Goal: Task Accomplishment & Management: Complete application form

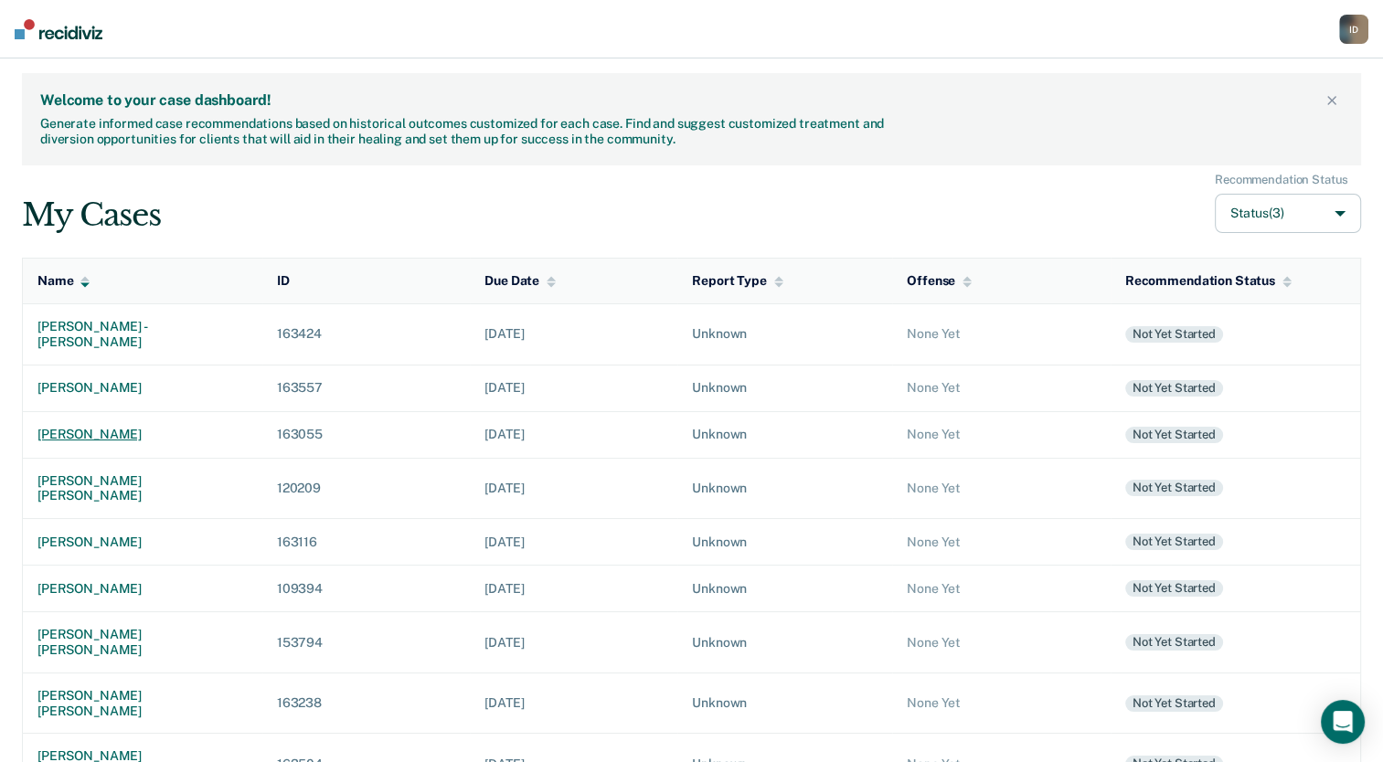
click at [150, 430] on td "[PERSON_NAME]" at bounding box center [143, 434] width 240 height 47
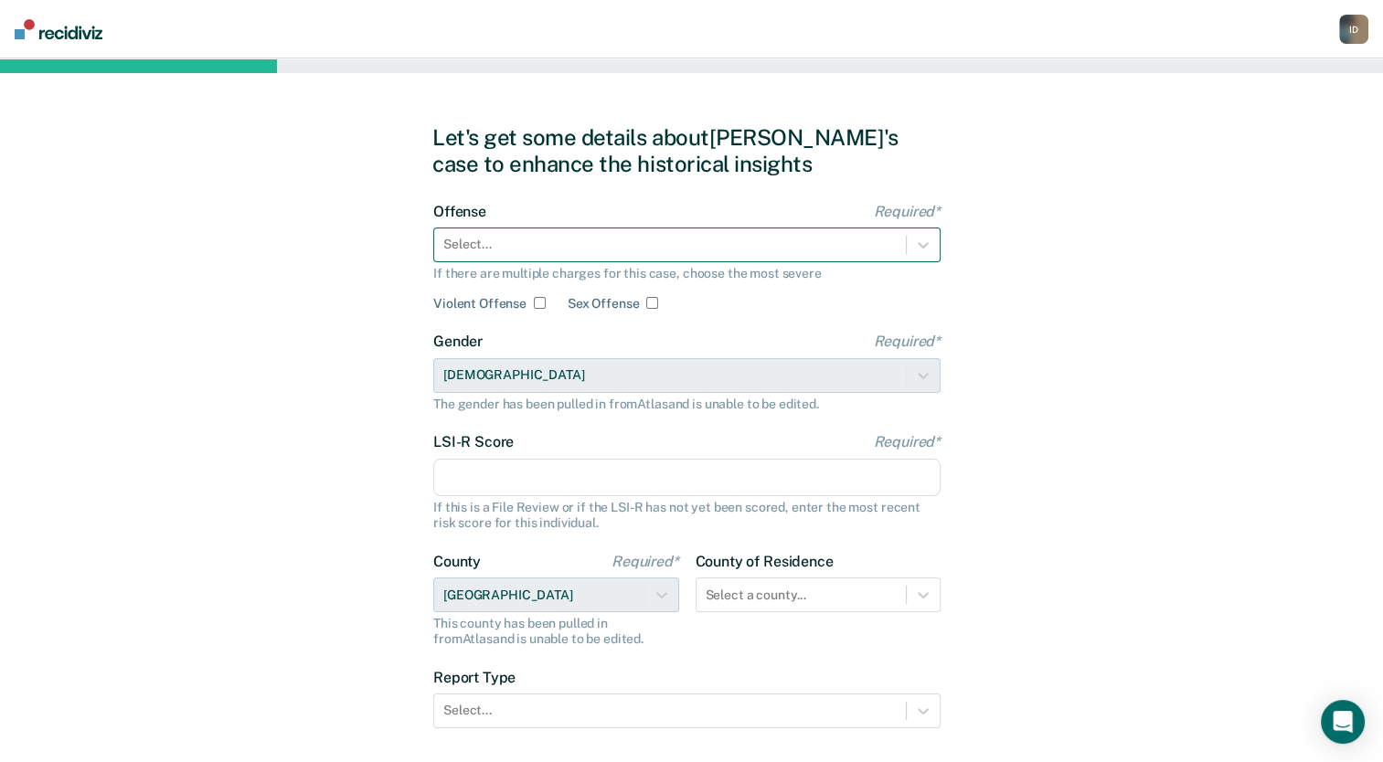
click at [512, 239] on div at bounding box center [669, 244] width 453 height 19
click at [656, 253] on div at bounding box center [669, 244] width 453 height 19
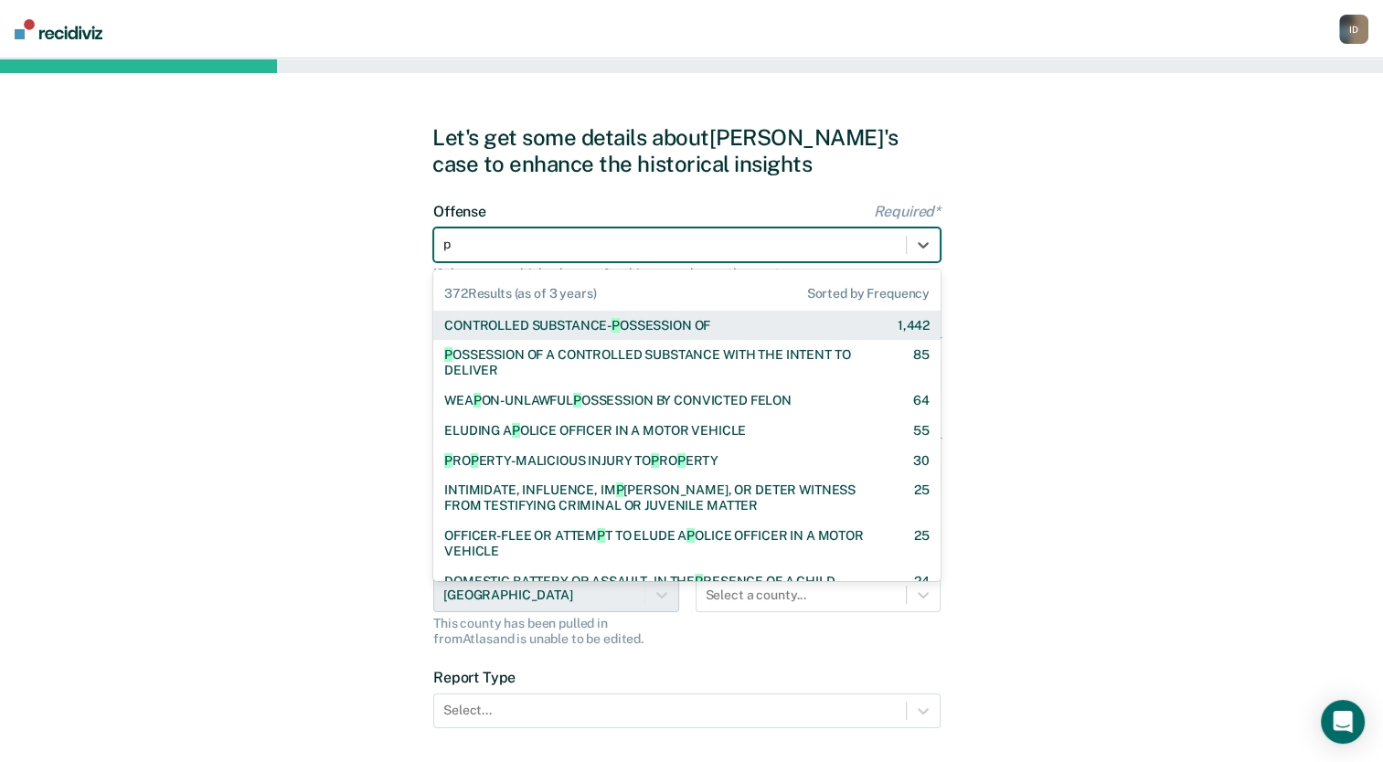
type input "po"
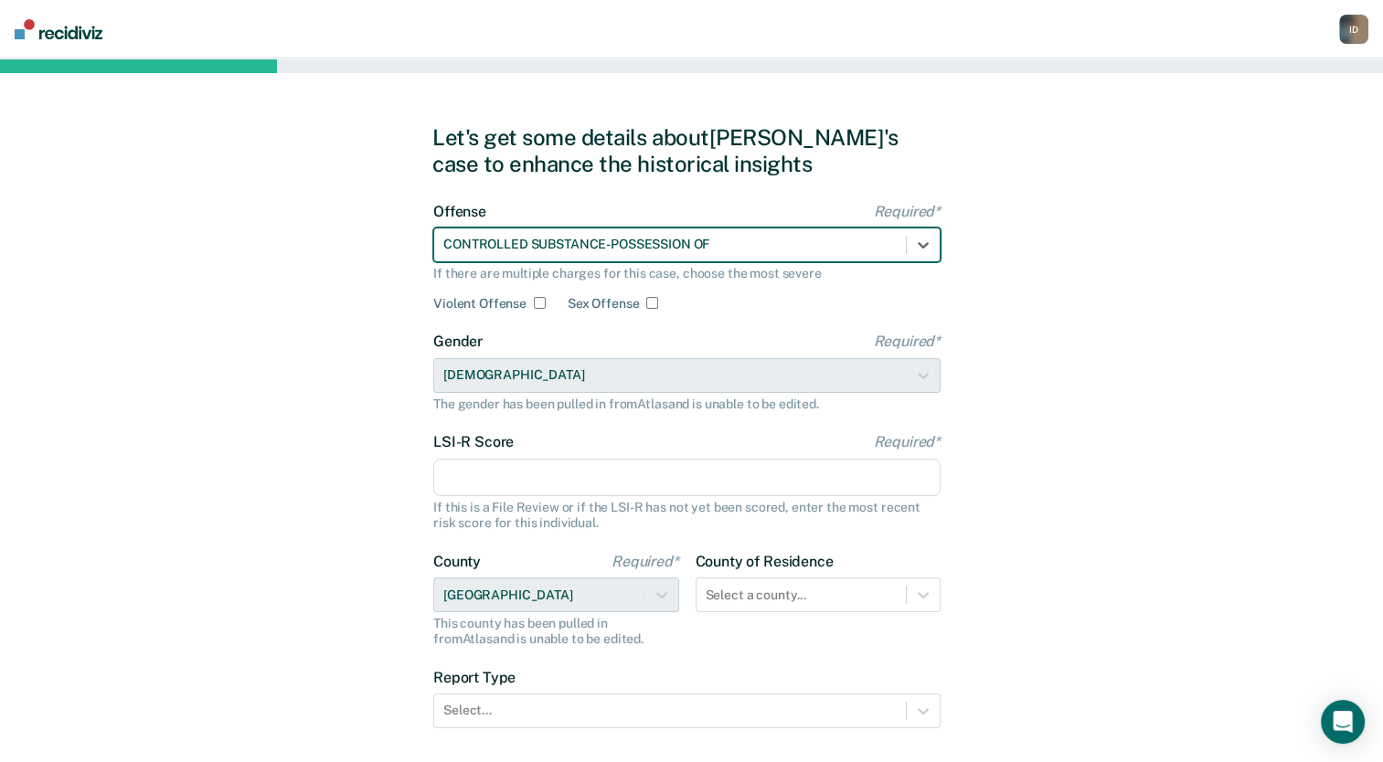
click at [543, 494] on input "LSI-R Score Required*" at bounding box center [686, 478] width 507 height 38
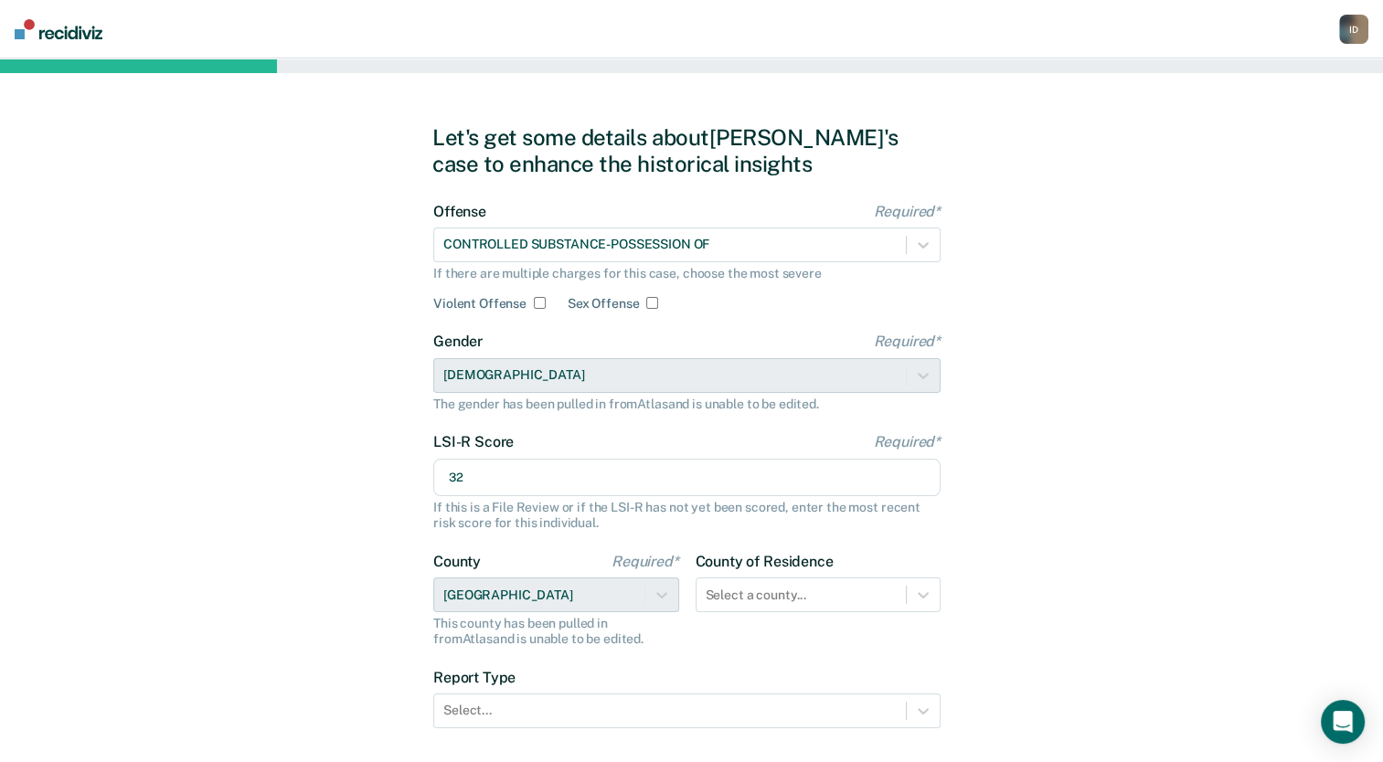
scroll to position [119, 0]
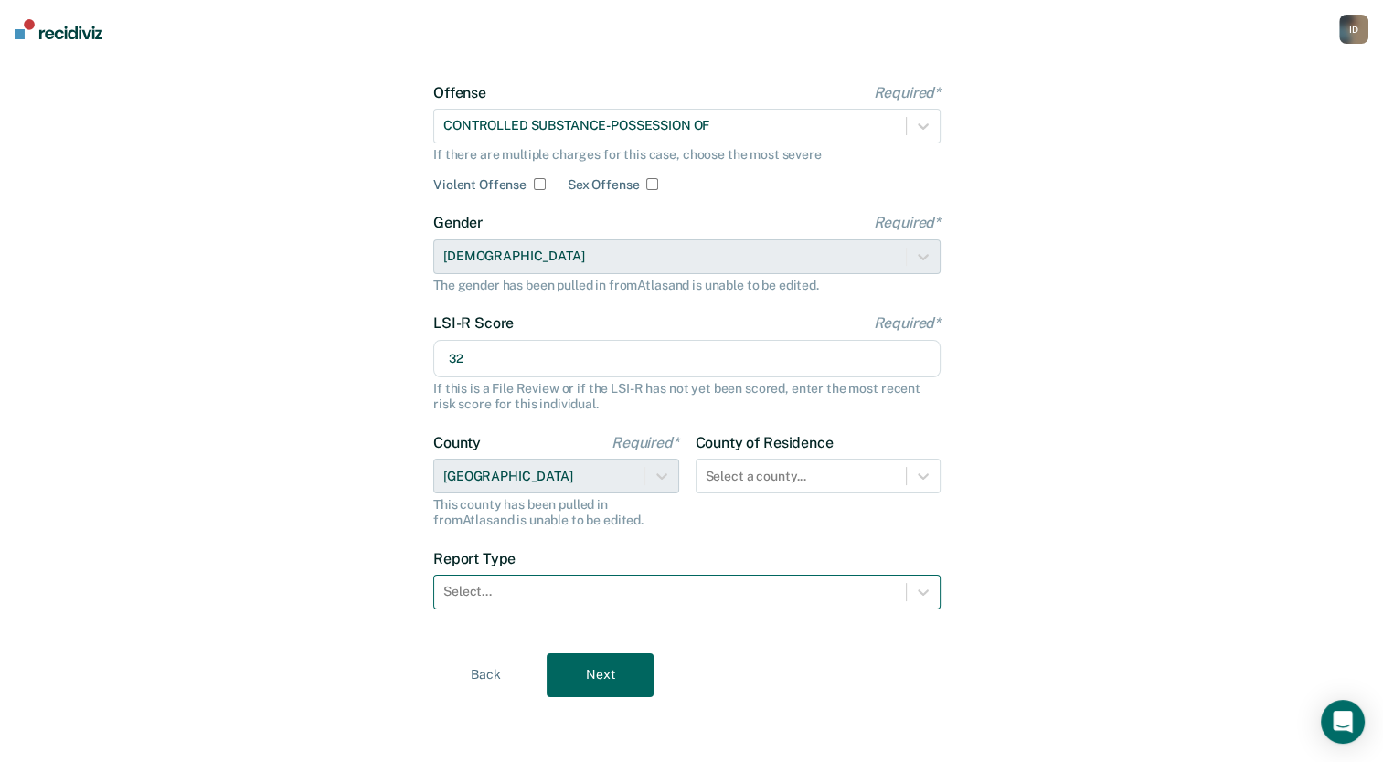
type input "32"
click at [545, 599] on div at bounding box center [669, 591] width 453 height 19
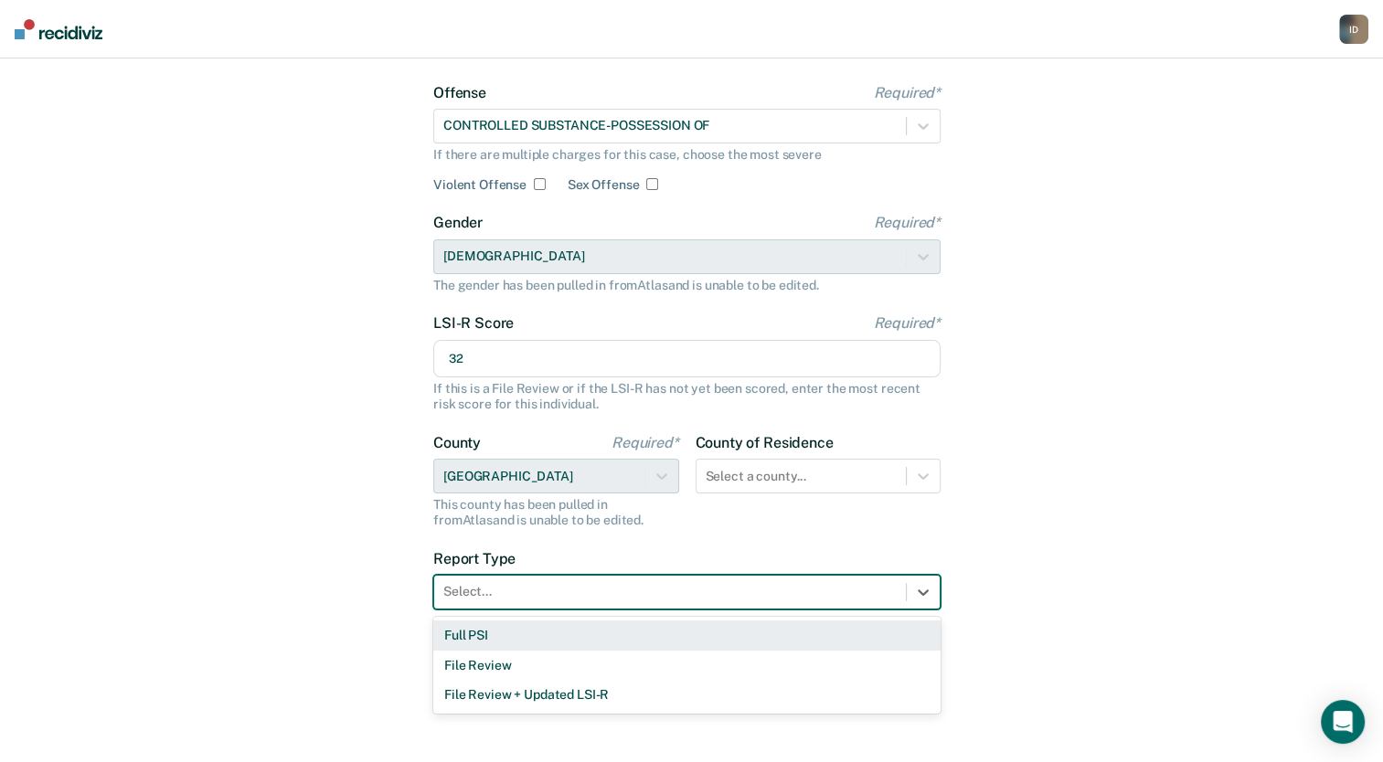
click at [503, 634] on div "Full PSI" at bounding box center [686, 636] width 507 height 30
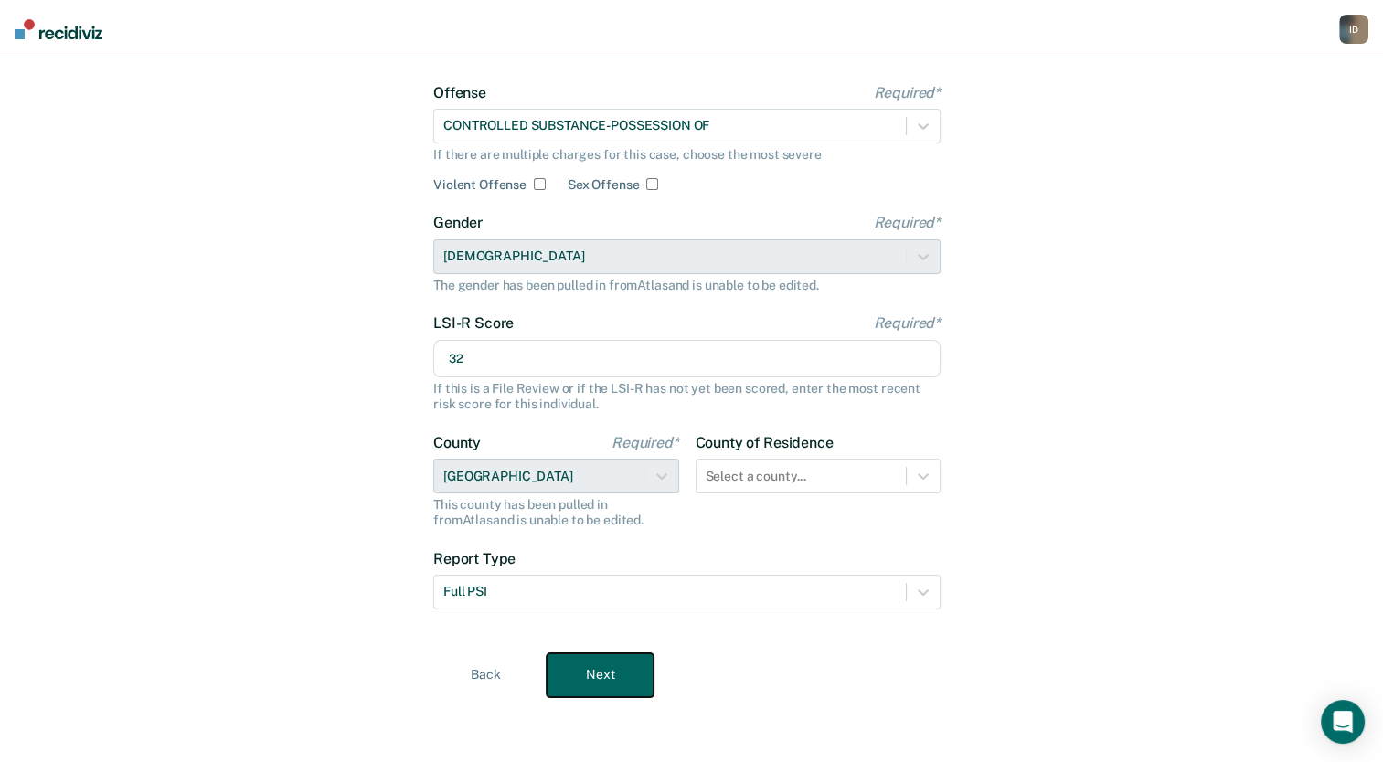
click at [617, 673] on button "Next" at bounding box center [600, 676] width 107 height 44
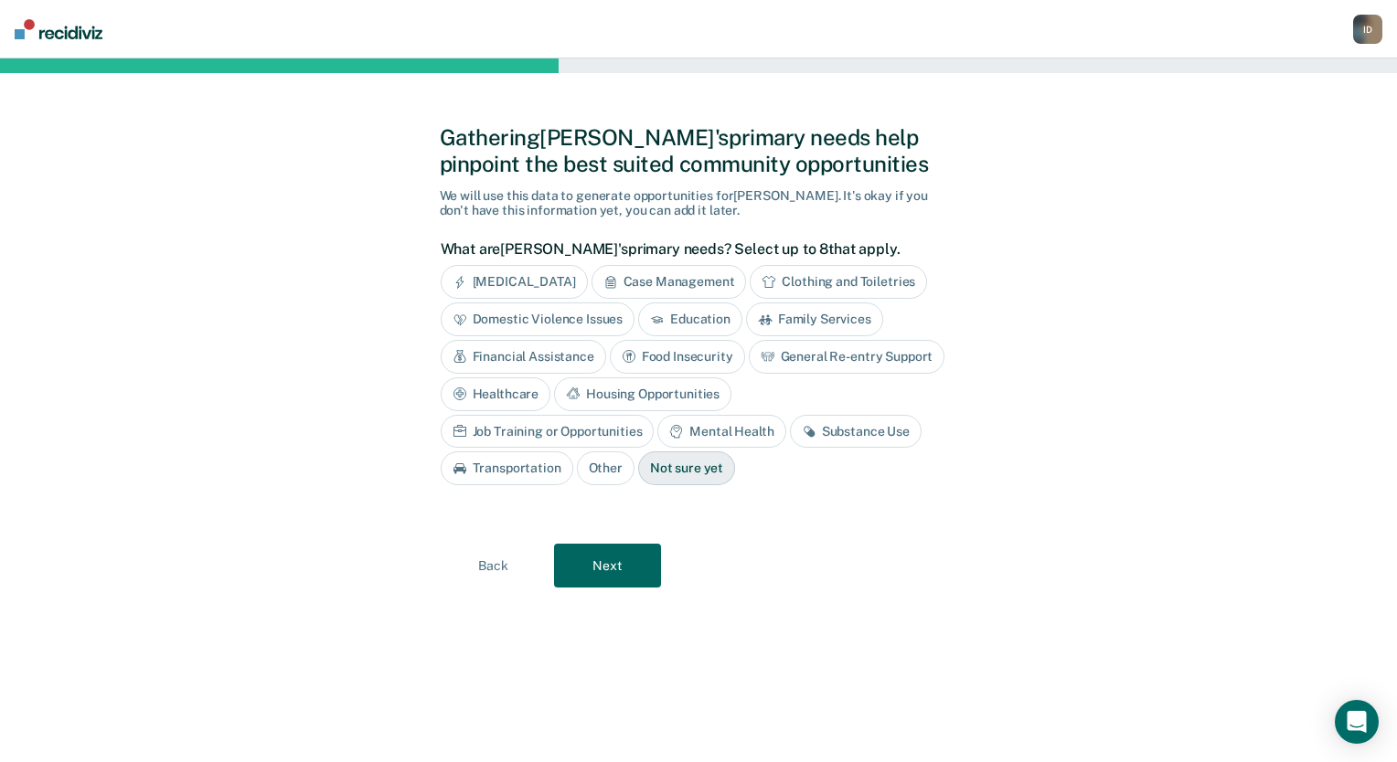
click at [780, 360] on div "General Re-entry Support" at bounding box center [847, 357] width 197 height 34
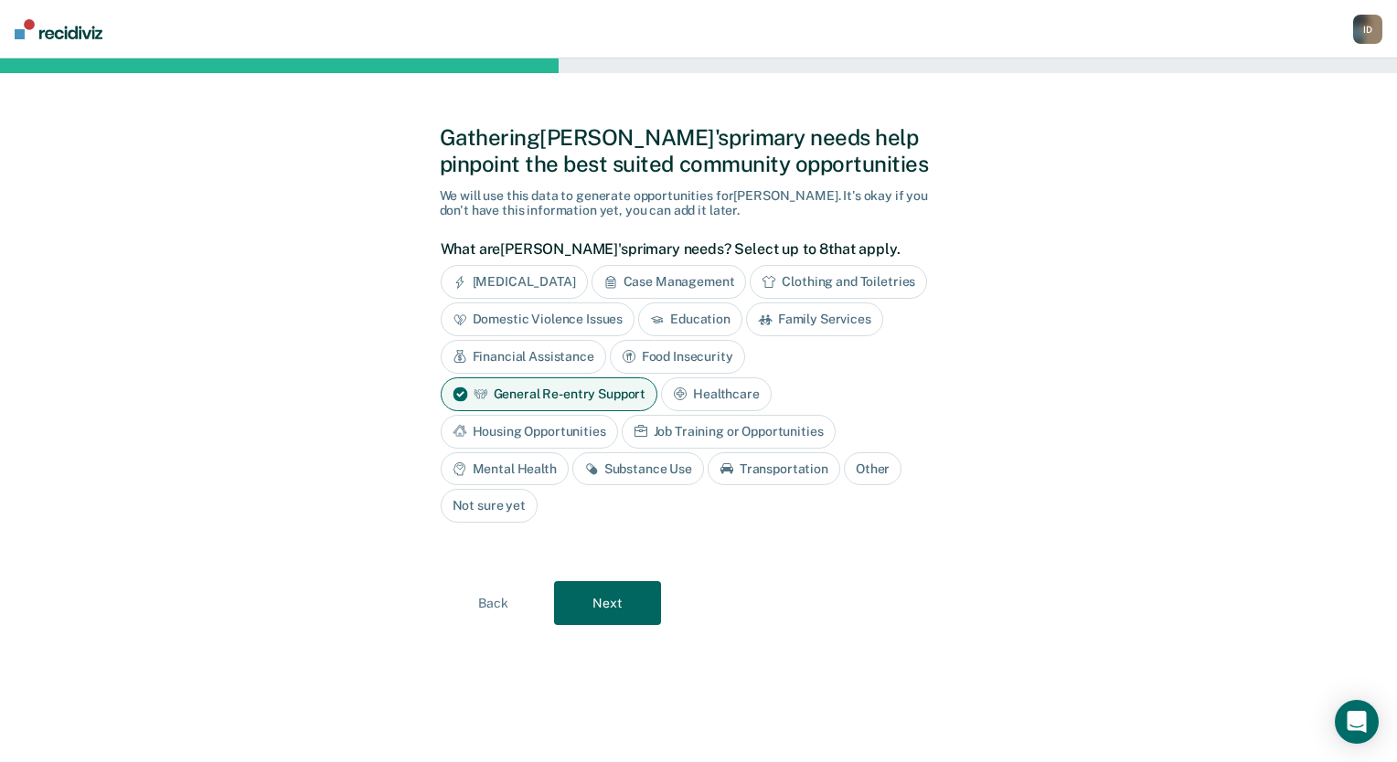
click at [861, 466] on div "Other" at bounding box center [873, 470] width 58 height 34
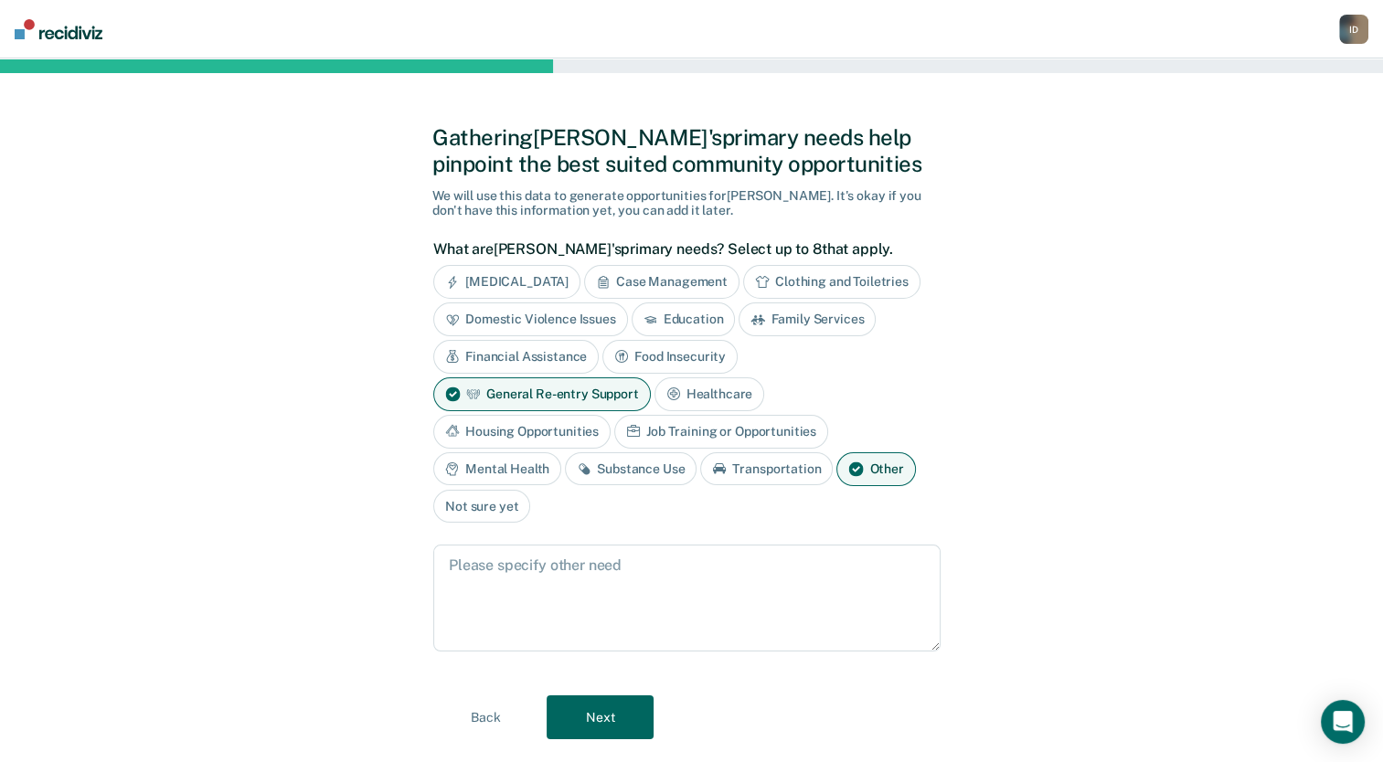
click at [861, 466] on div "Other" at bounding box center [876, 470] width 79 height 34
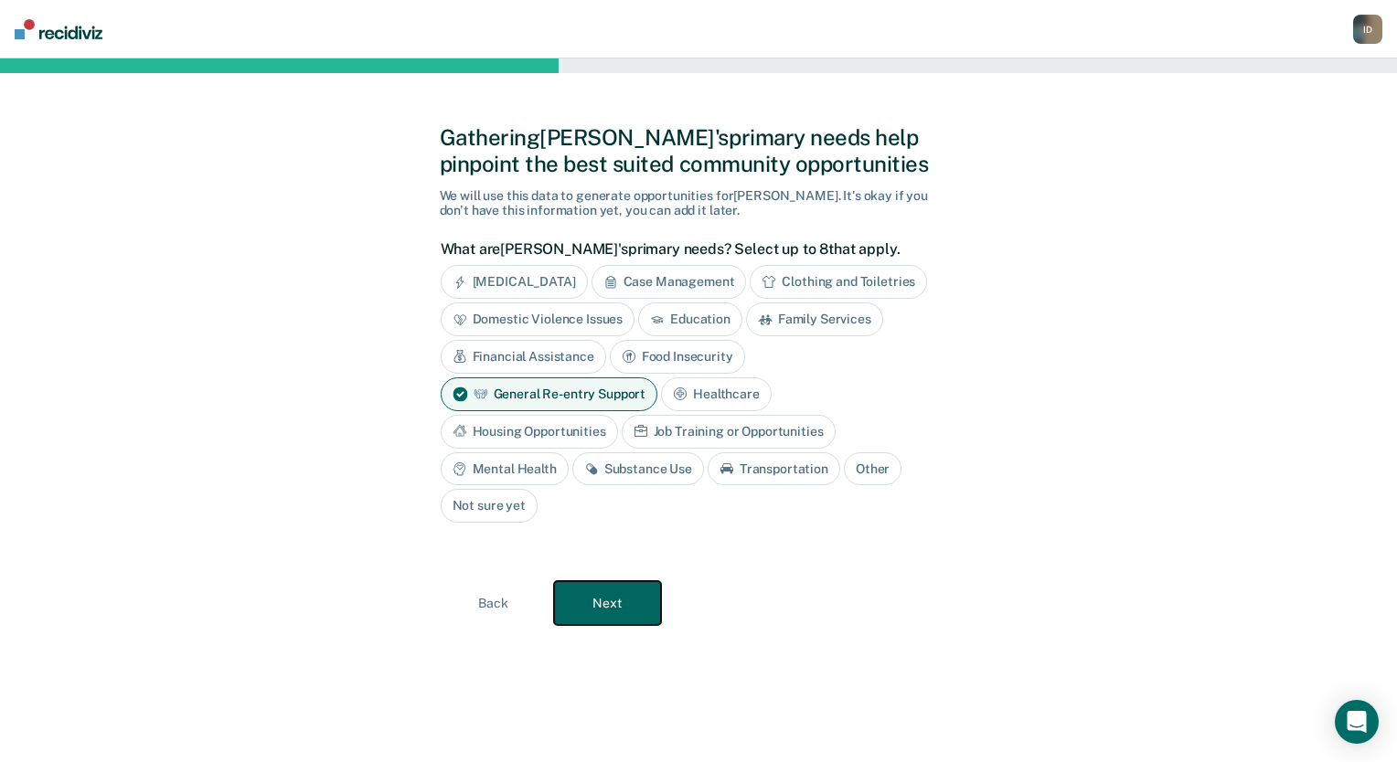
click at [627, 608] on button "Next" at bounding box center [607, 603] width 107 height 44
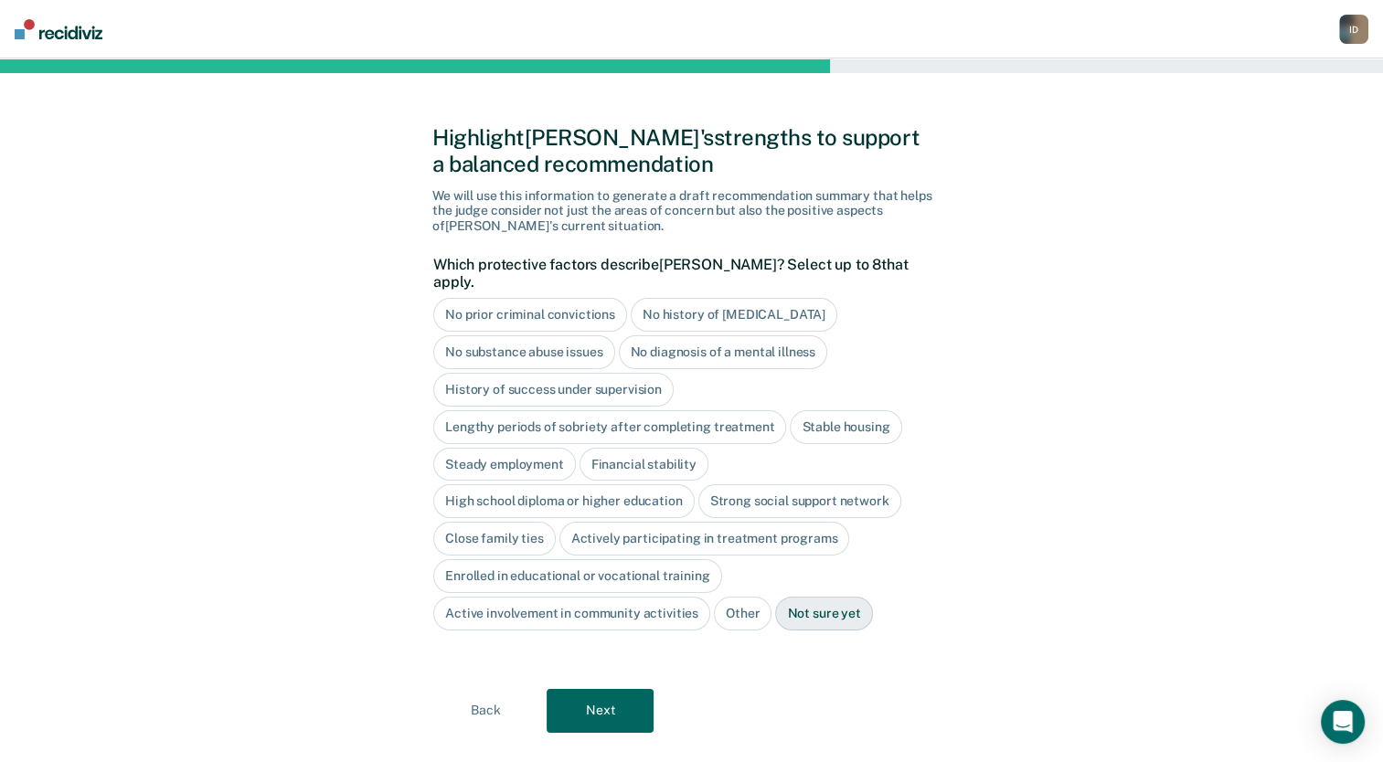
click at [655, 353] on div "No prior criminal convictions No history of violent behavior No substance abuse…" at bounding box center [686, 464] width 507 height 332
click at [669, 340] on div "No diagnosis of a mental illness" at bounding box center [723, 353] width 209 height 34
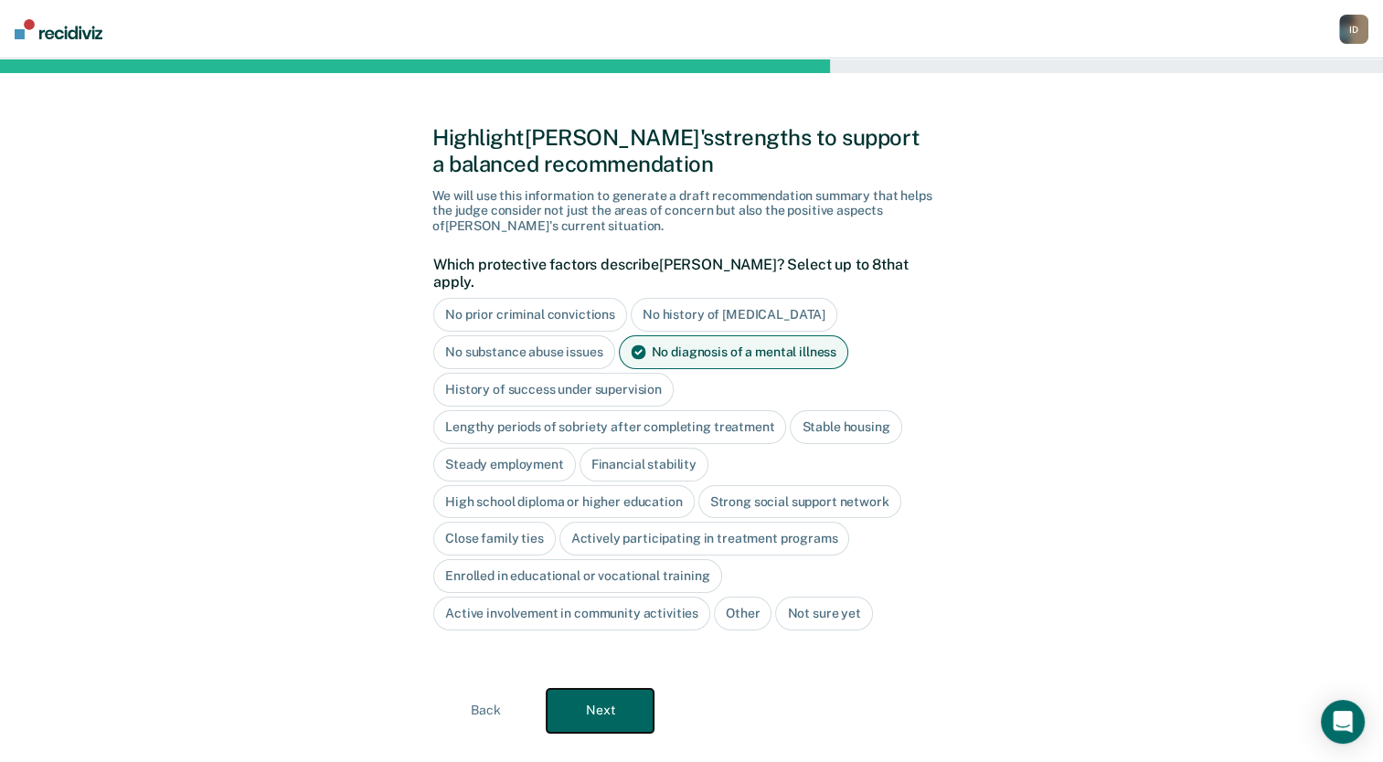
click at [609, 693] on button "Next" at bounding box center [600, 711] width 107 height 44
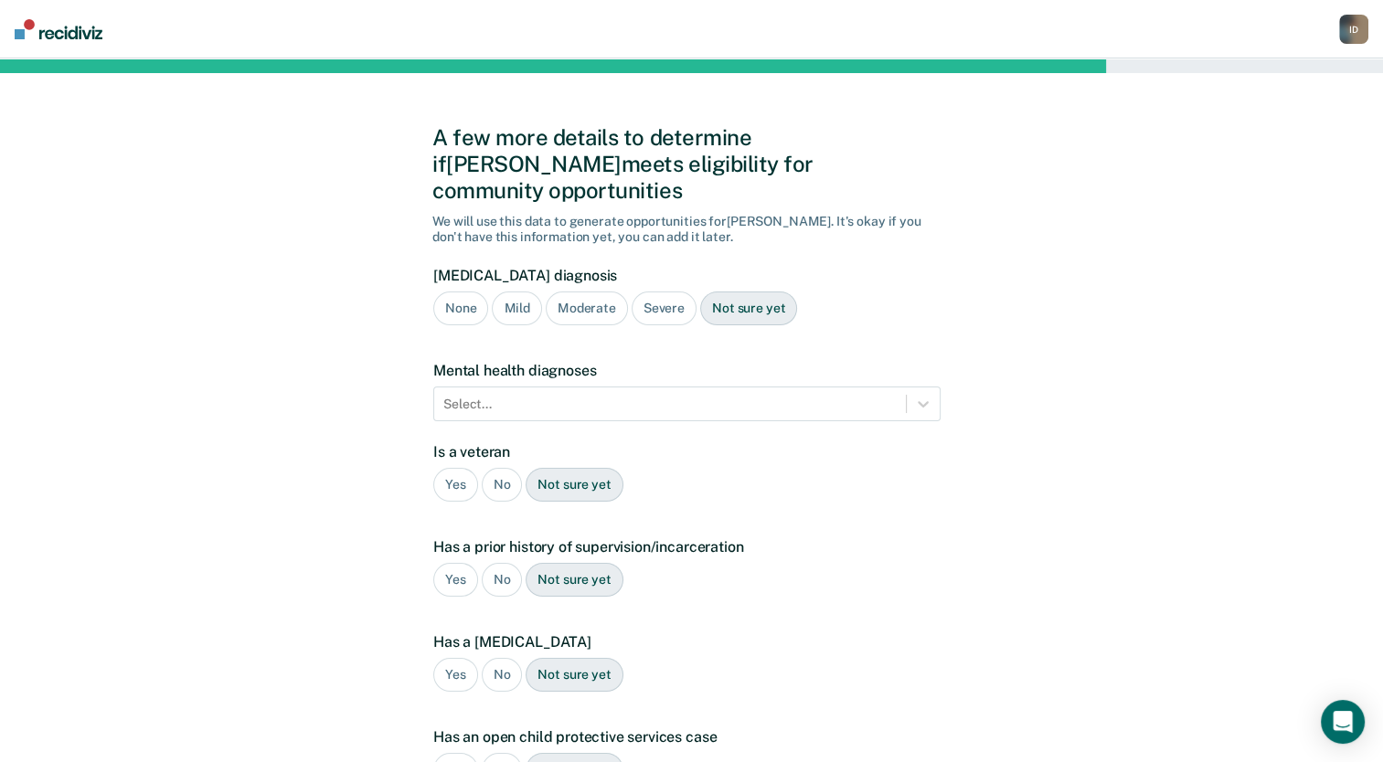
click at [647, 292] on div "Severe" at bounding box center [664, 309] width 65 height 34
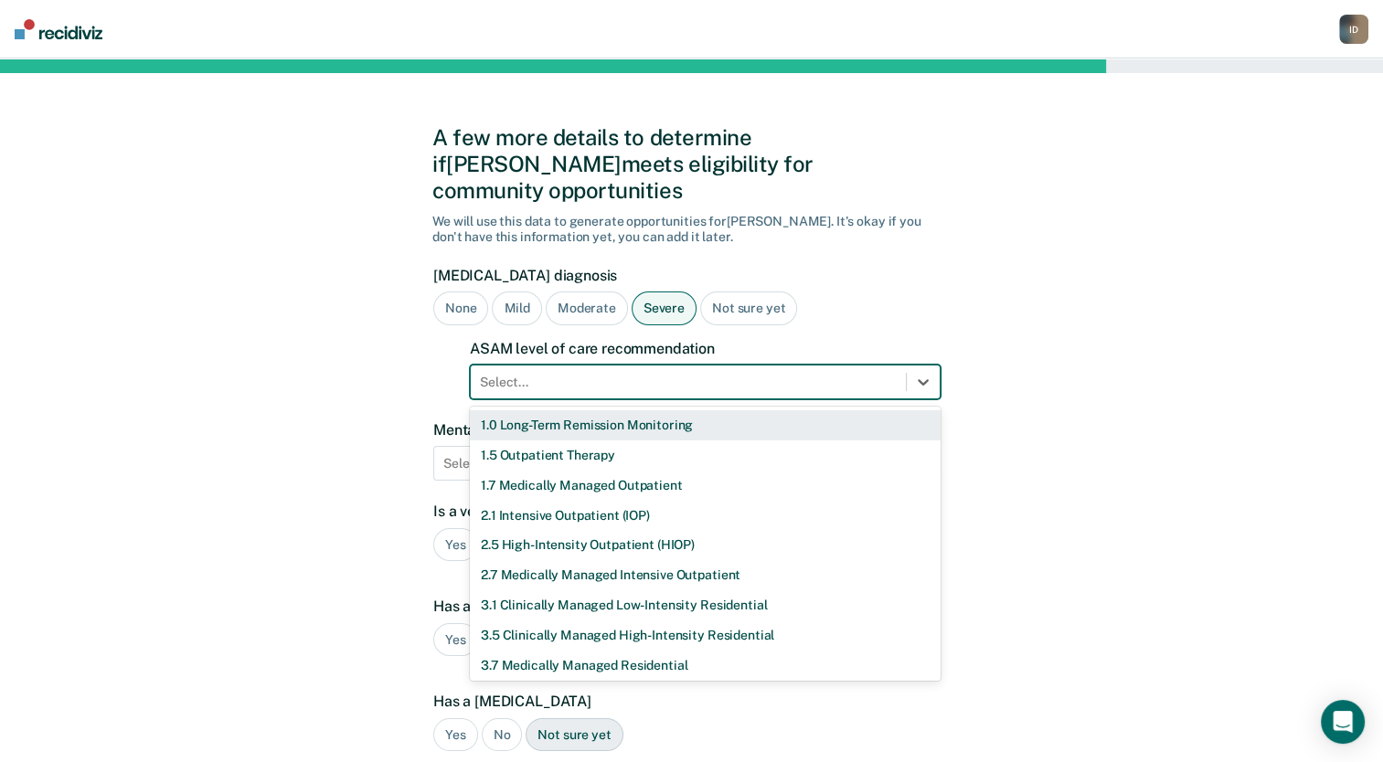
click at [613, 369] on div "Select..." at bounding box center [688, 382] width 435 height 27
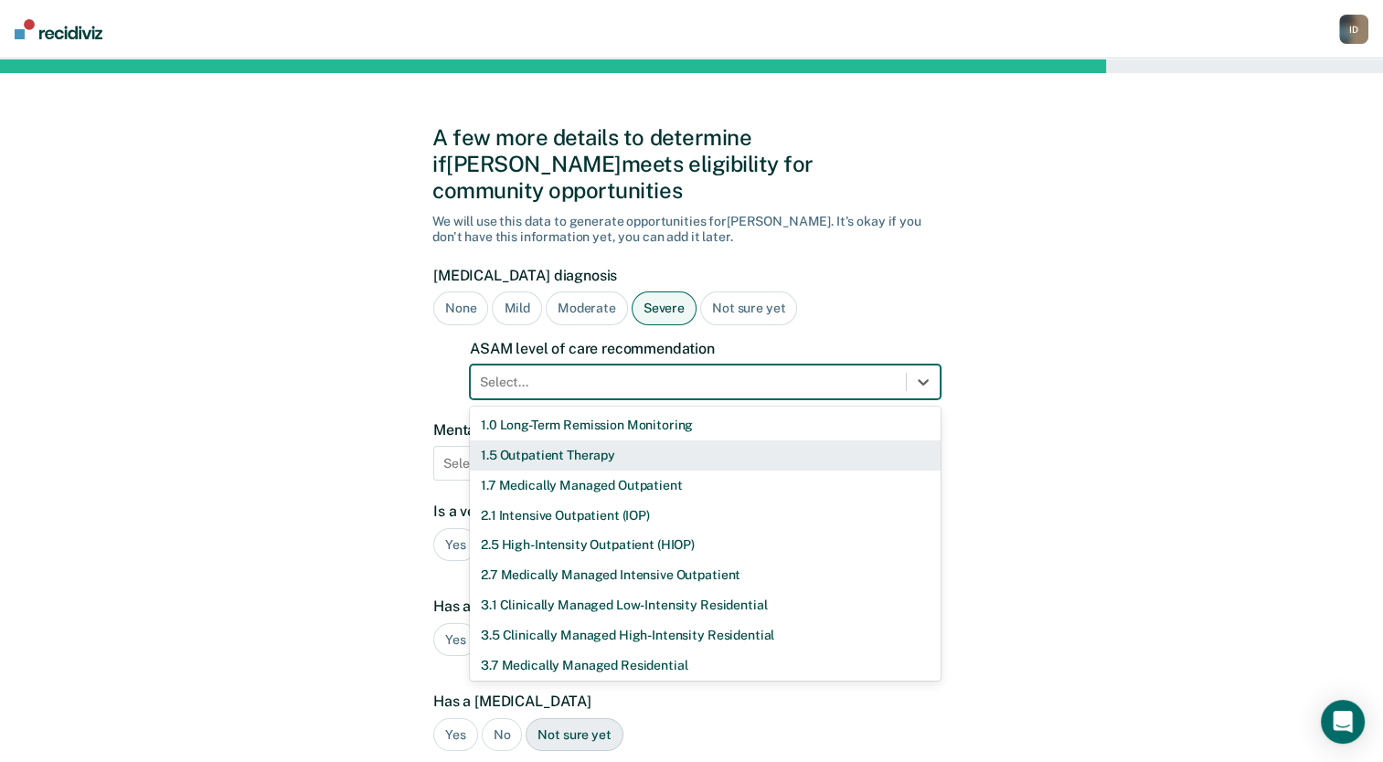
click at [575, 441] on div "1.5 Outpatient Therapy" at bounding box center [705, 456] width 471 height 30
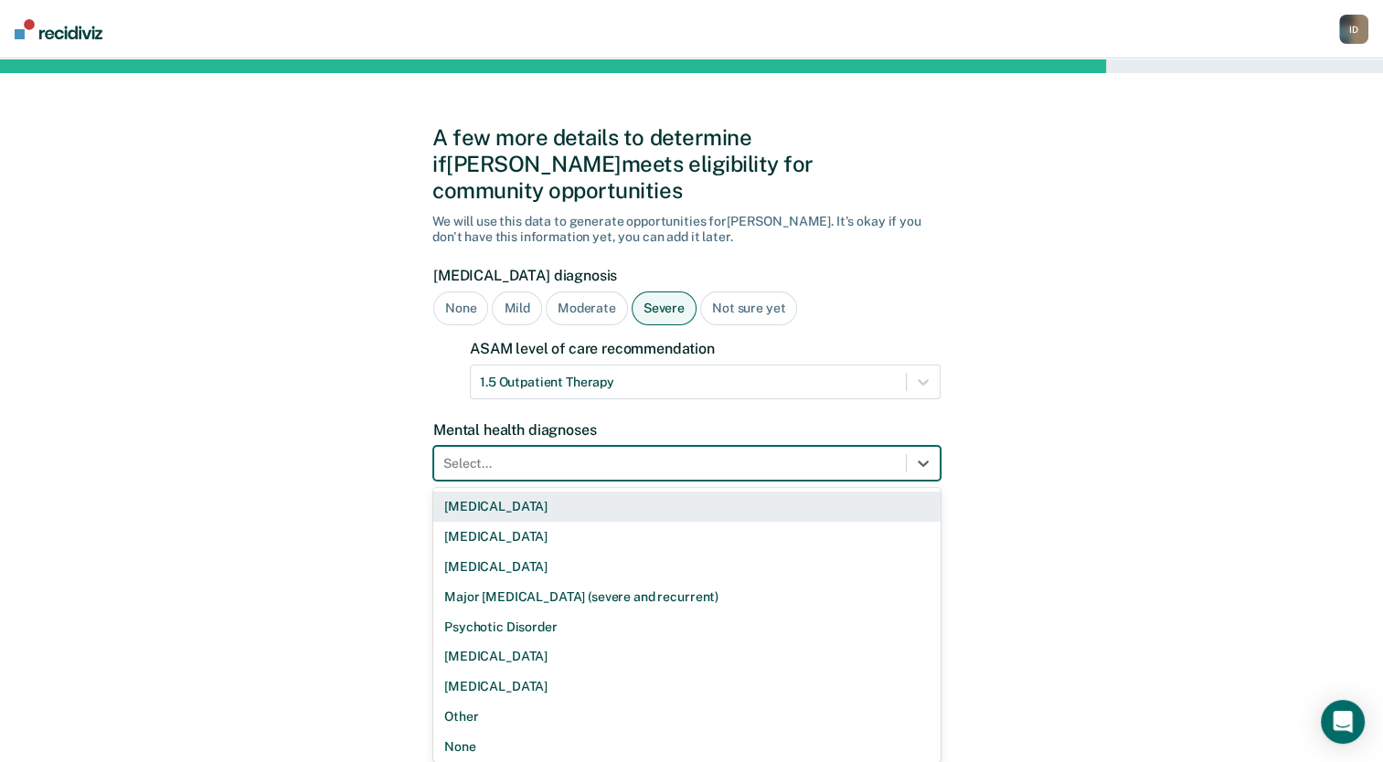
click at [573, 454] on div at bounding box center [669, 463] width 453 height 19
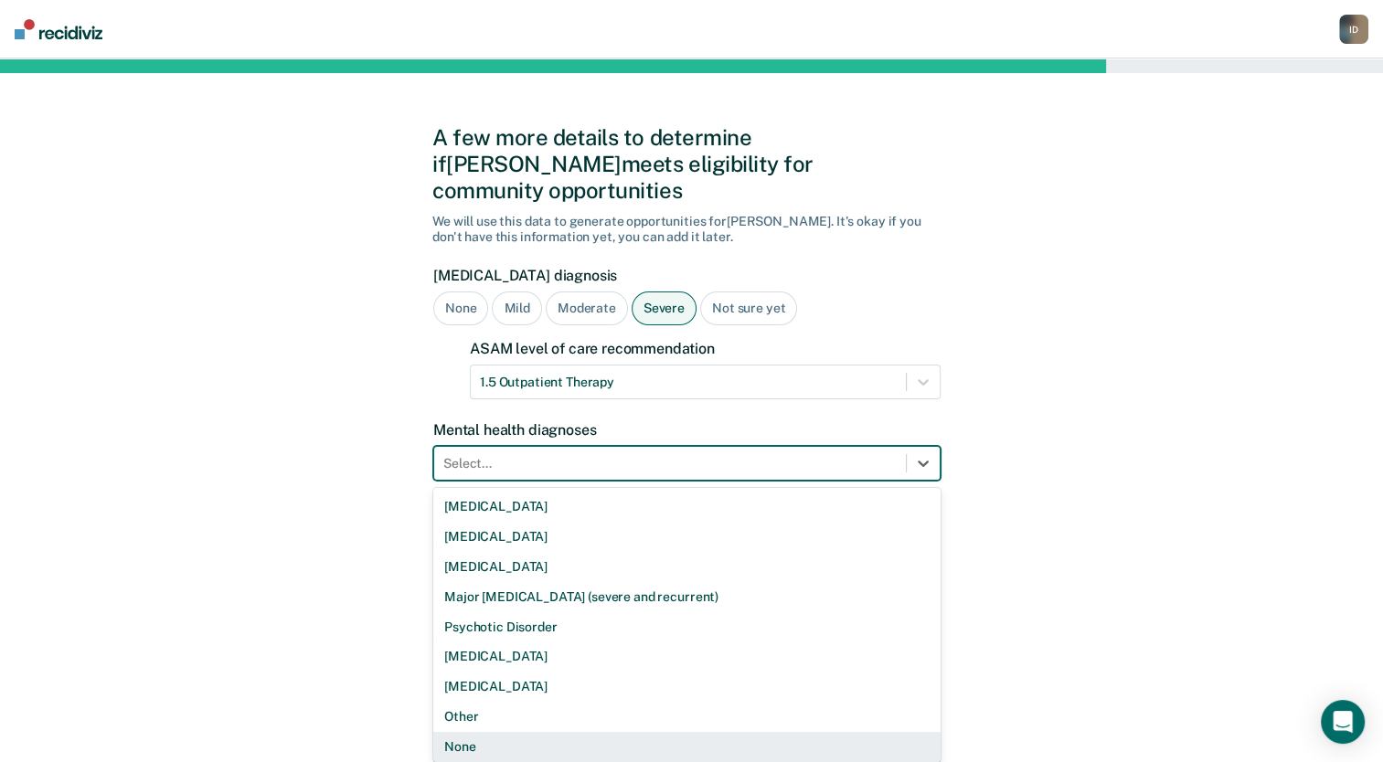
click at [488, 732] on div "None" at bounding box center [686, 747] width 507 height 30
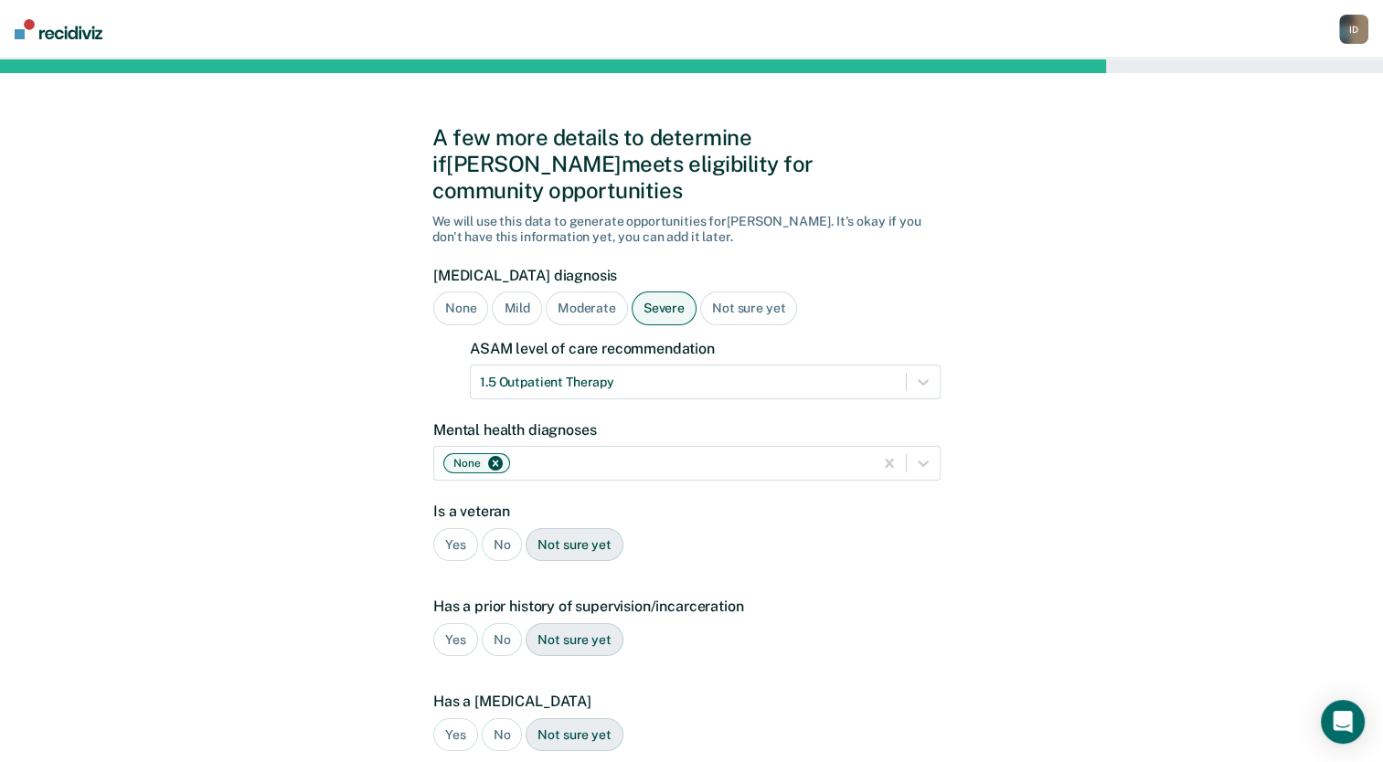
click at [495, 528] on div "No" at bounding box center [502, 545] width 41 height 34
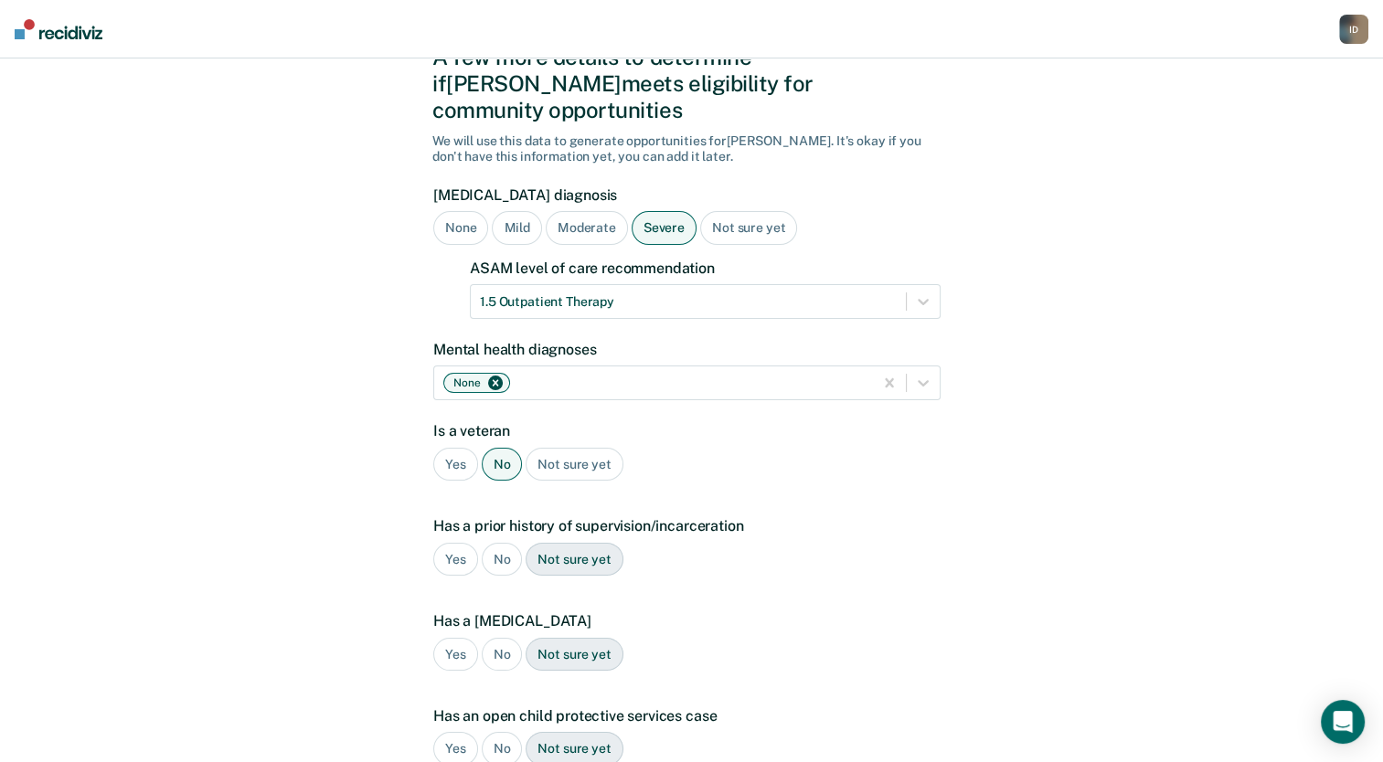
scroll to position [94, 0]
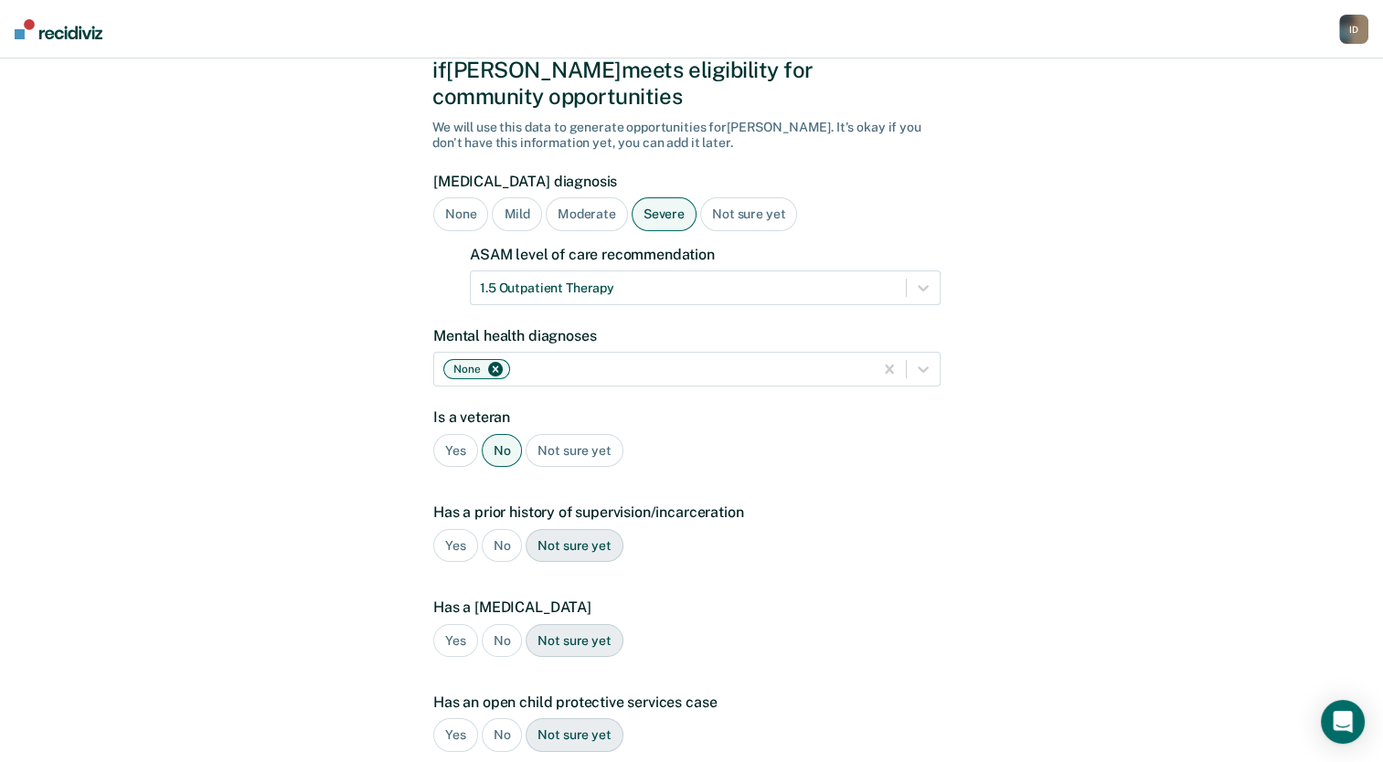
click at [454, 529] on div "Yes" at bounding box center [455, 546] width 45 height 34
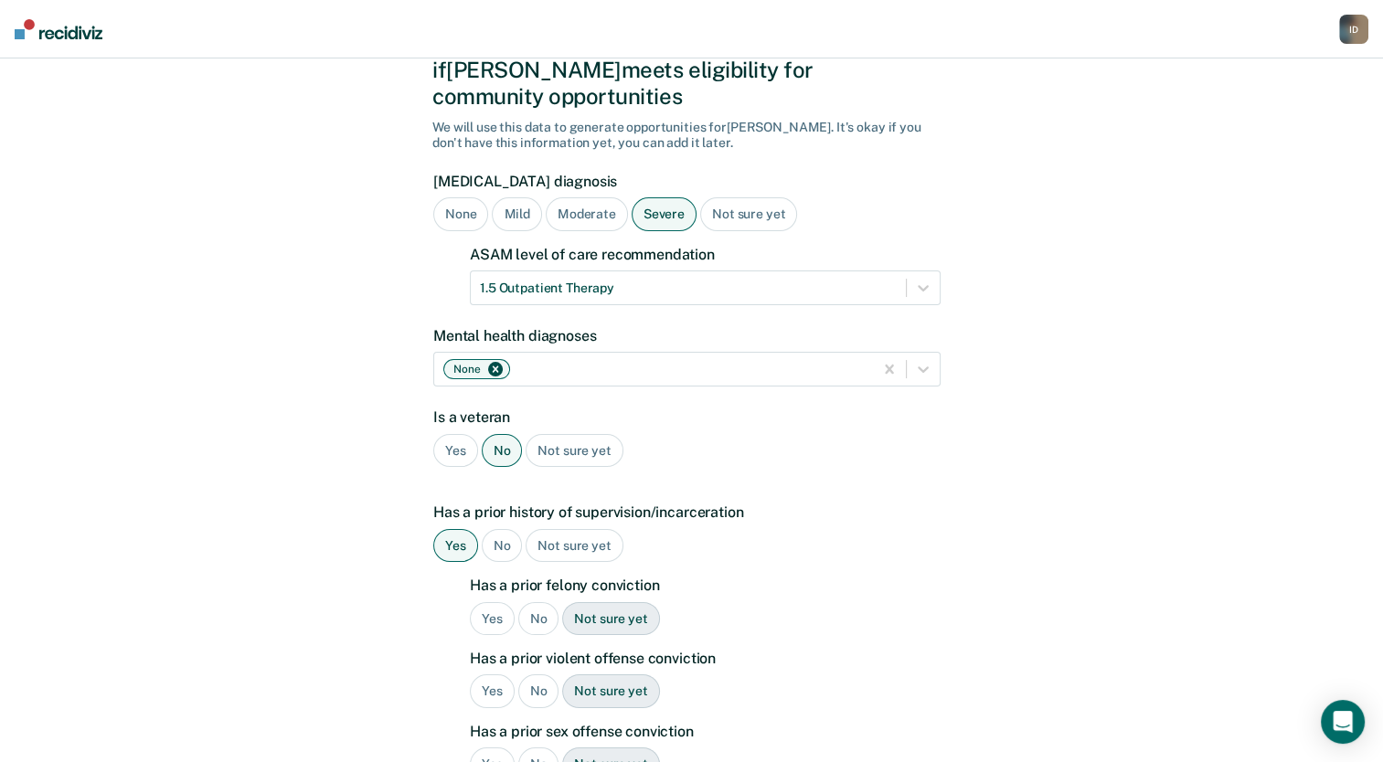
scroll to position [201, 0]
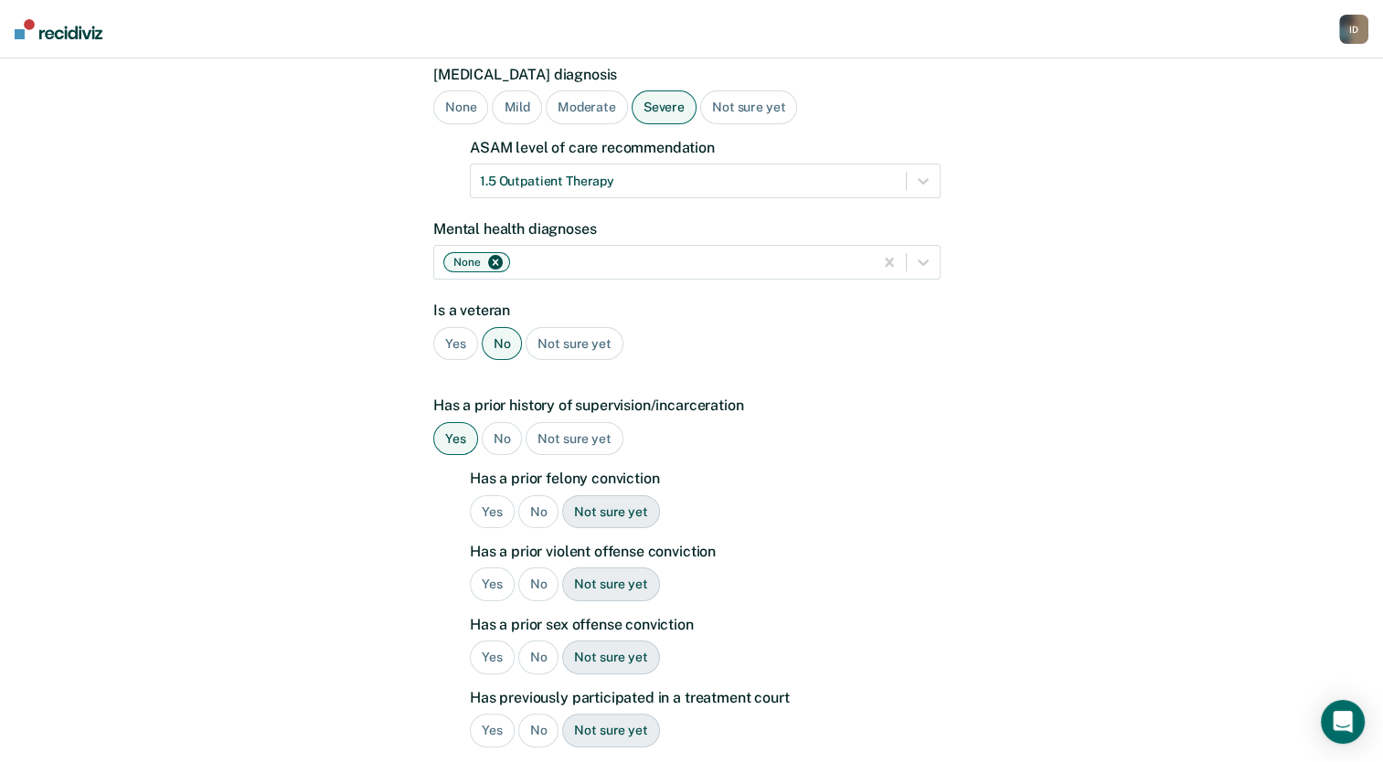
click at [529, 496] on div "No" at bounding box center [538, 513] width 41 height 34
click at [528, 568] on div "No" at bounding box center [538, 585] width 41 height 34
click at [494, 568] on div "Yes" at bounding box center [492, 585] width 45 height 34
click at [538, 641] on div "No" at bounding box center [538, 658] width 41 height 34
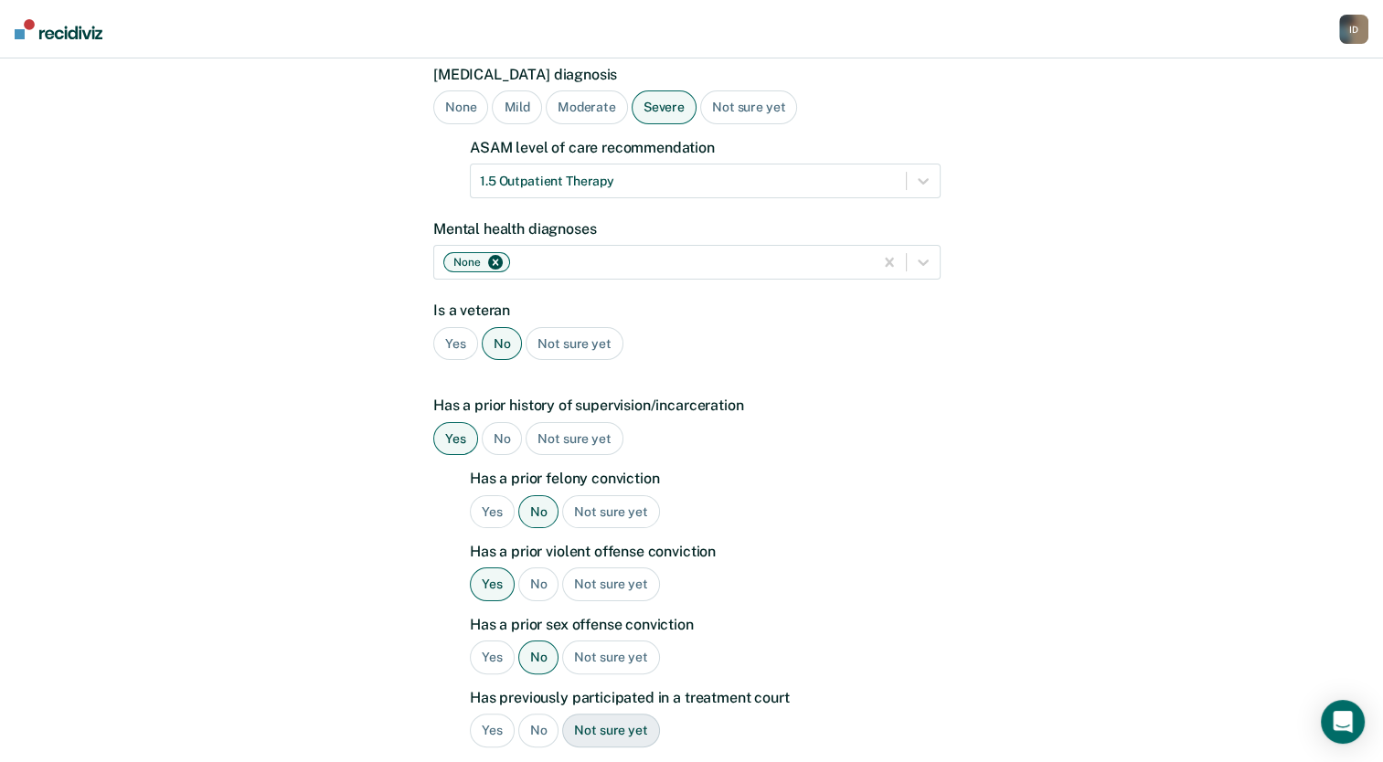
click at [533, 714] on div "No" at bounding box center [538, 731] width 41 height 34
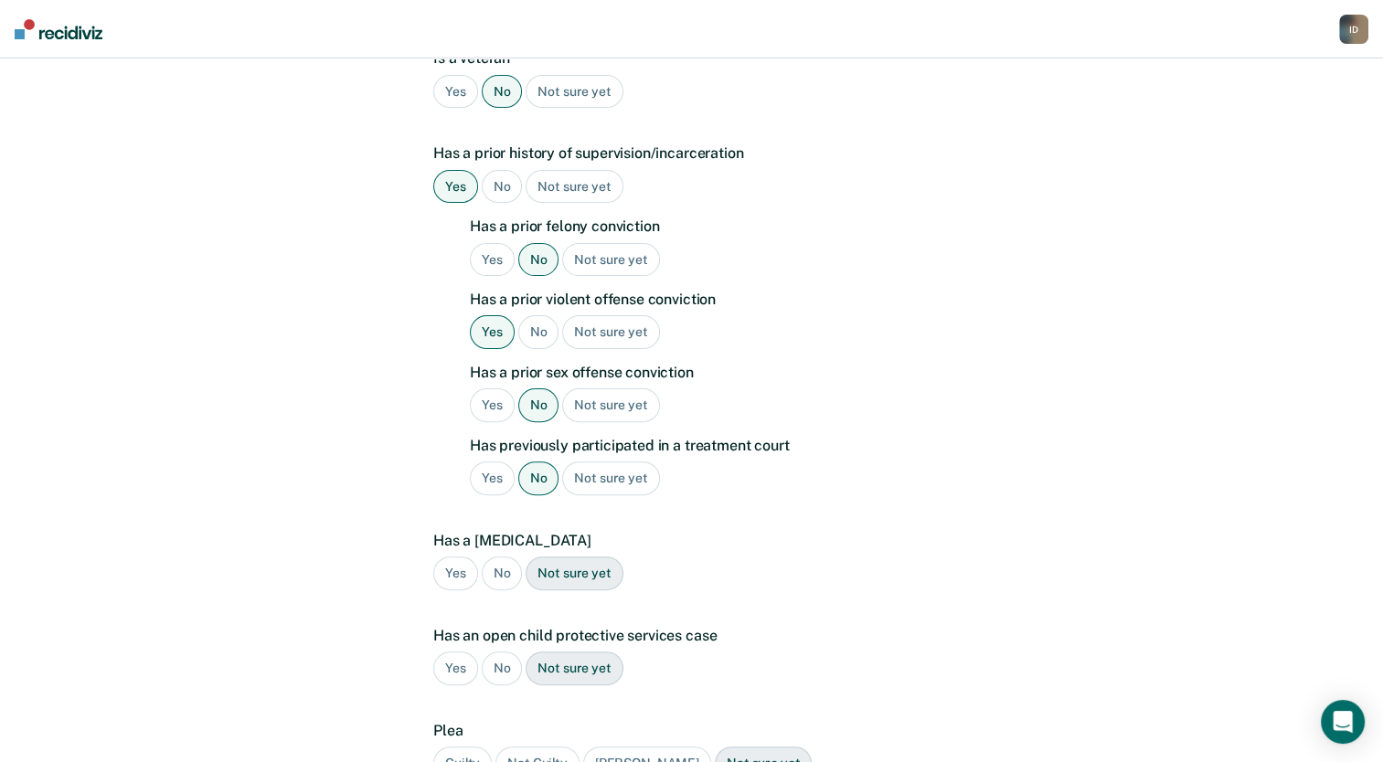
scroll to position [453, 0]
click at [505, 557] on div "No" at bounding box center [502, 574] width 41 height 34
click at [503, 657] on div "Has an open child protective services case Yes No Not sure yet" at bounding box center [686, 663] width 507 height 73
click at [503, 652] on div "No" at bounding box center [502, 669] width 41 height 34
click at [475, 747] on div "Guilty" at bounding box center [462, 764] width 59 height 34
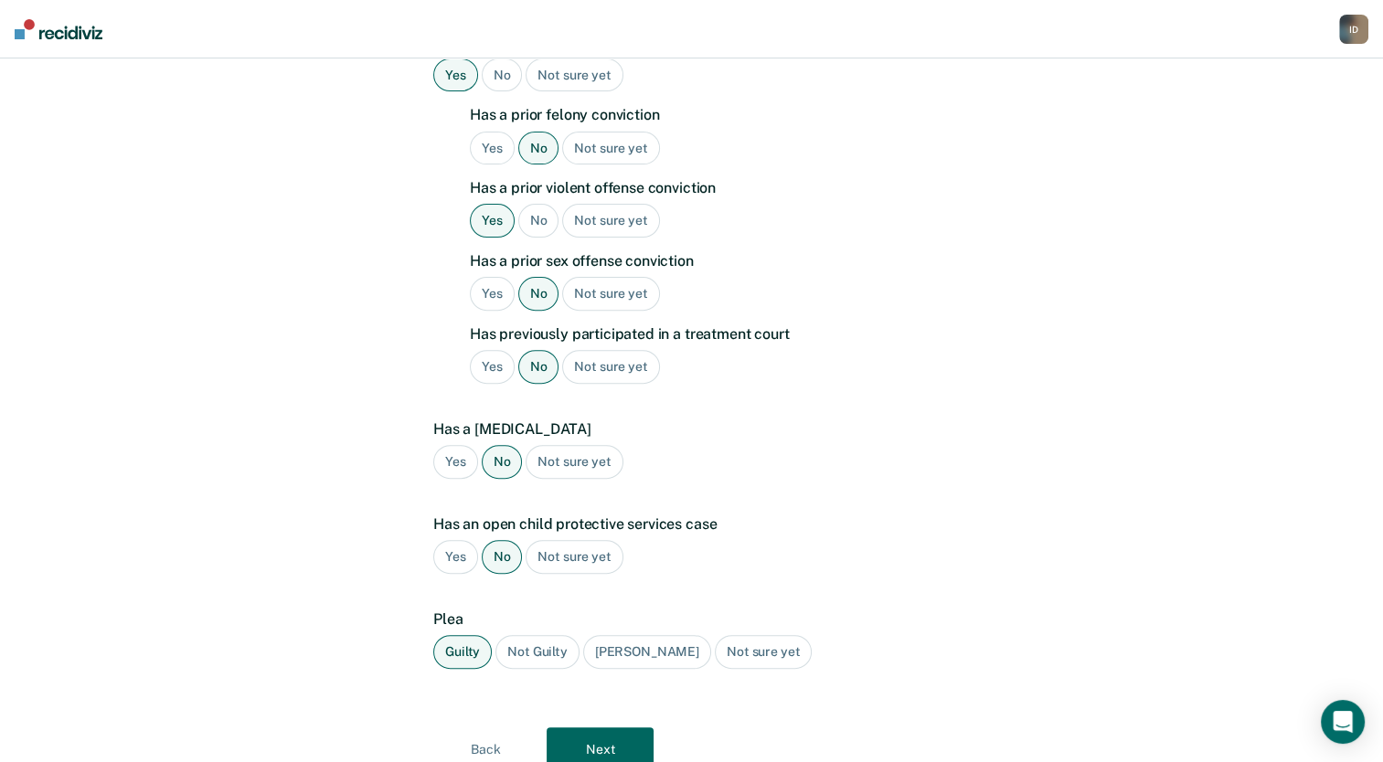
scroll to position [610, 0]
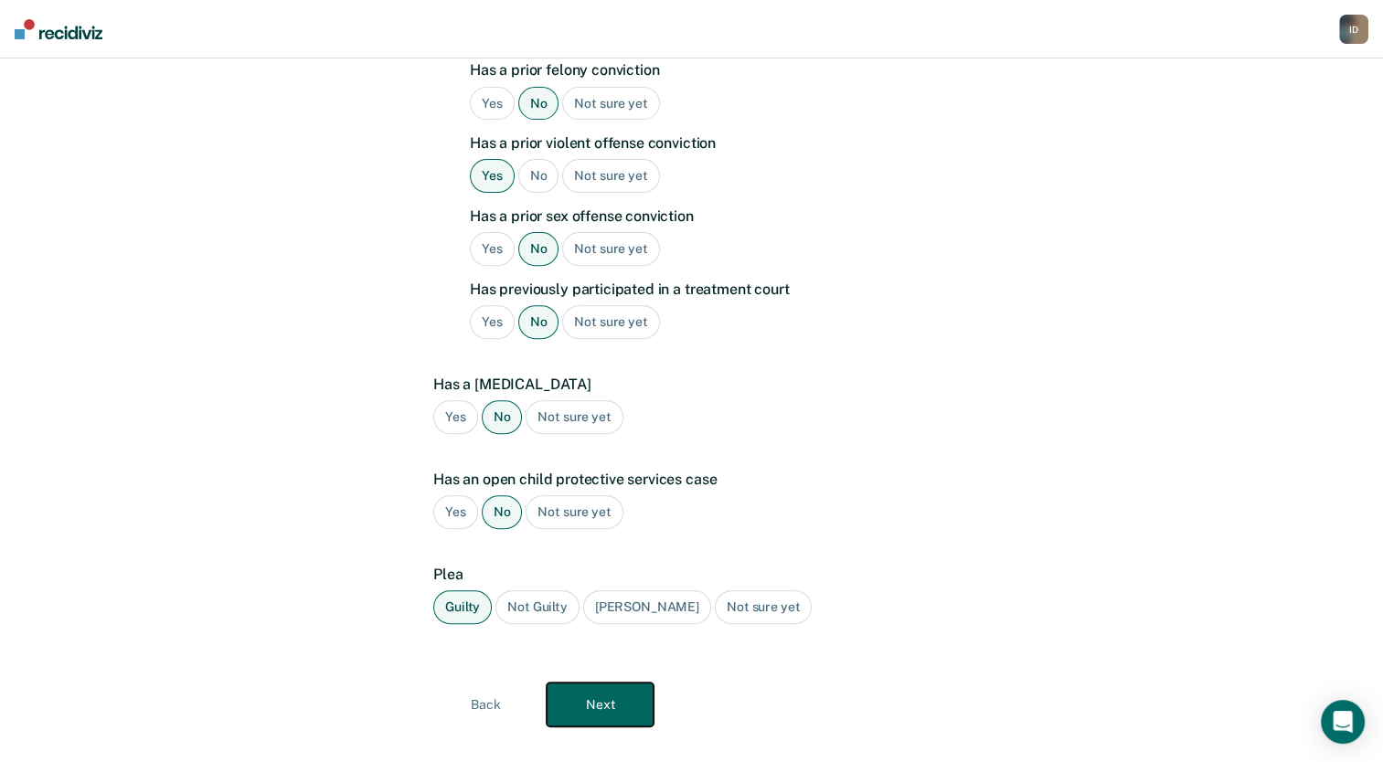
click at [585, 683] on button "Next" at bounding box center [600, 705] width 107 height 44
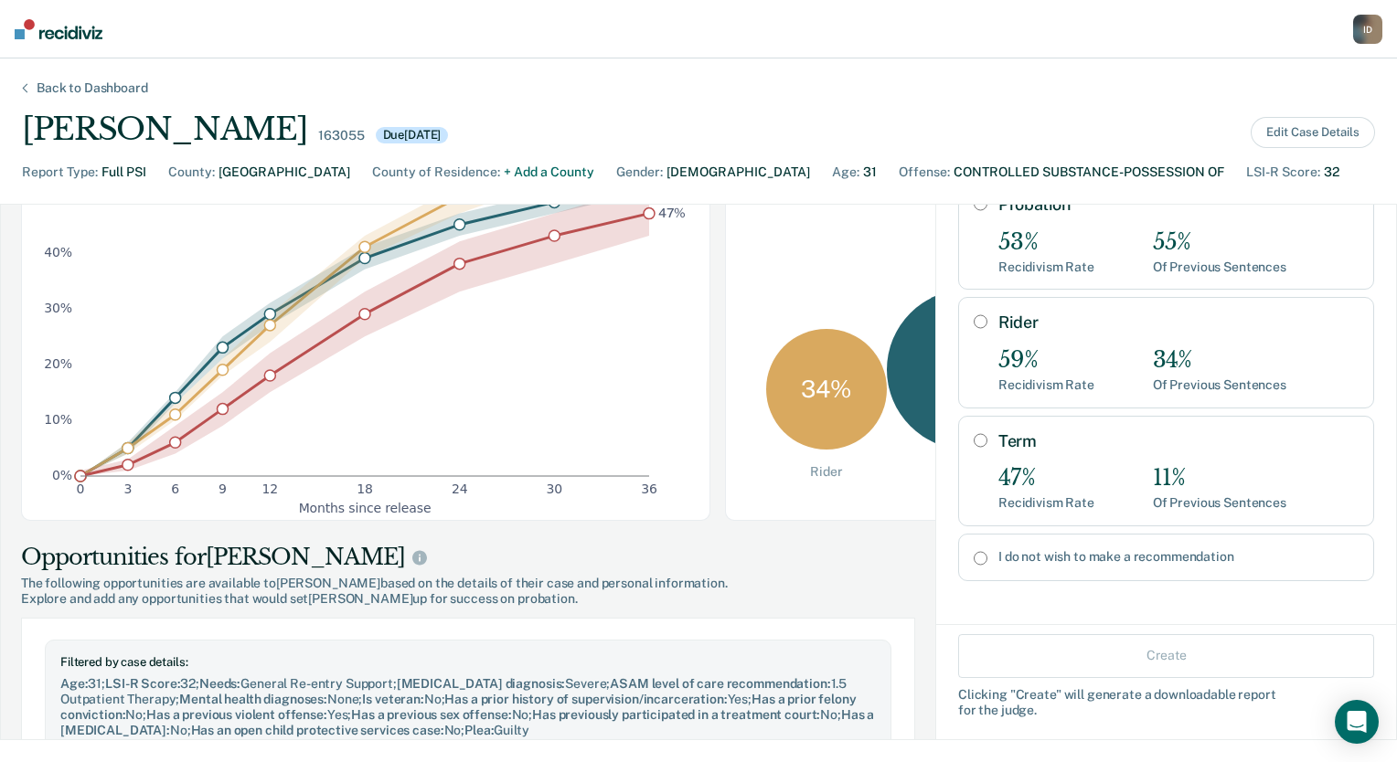
scroll to position [282, 0]
click at [1347, 124] on button "Edit Case Details" at bounding box center [1313, 132] width 124 height 31
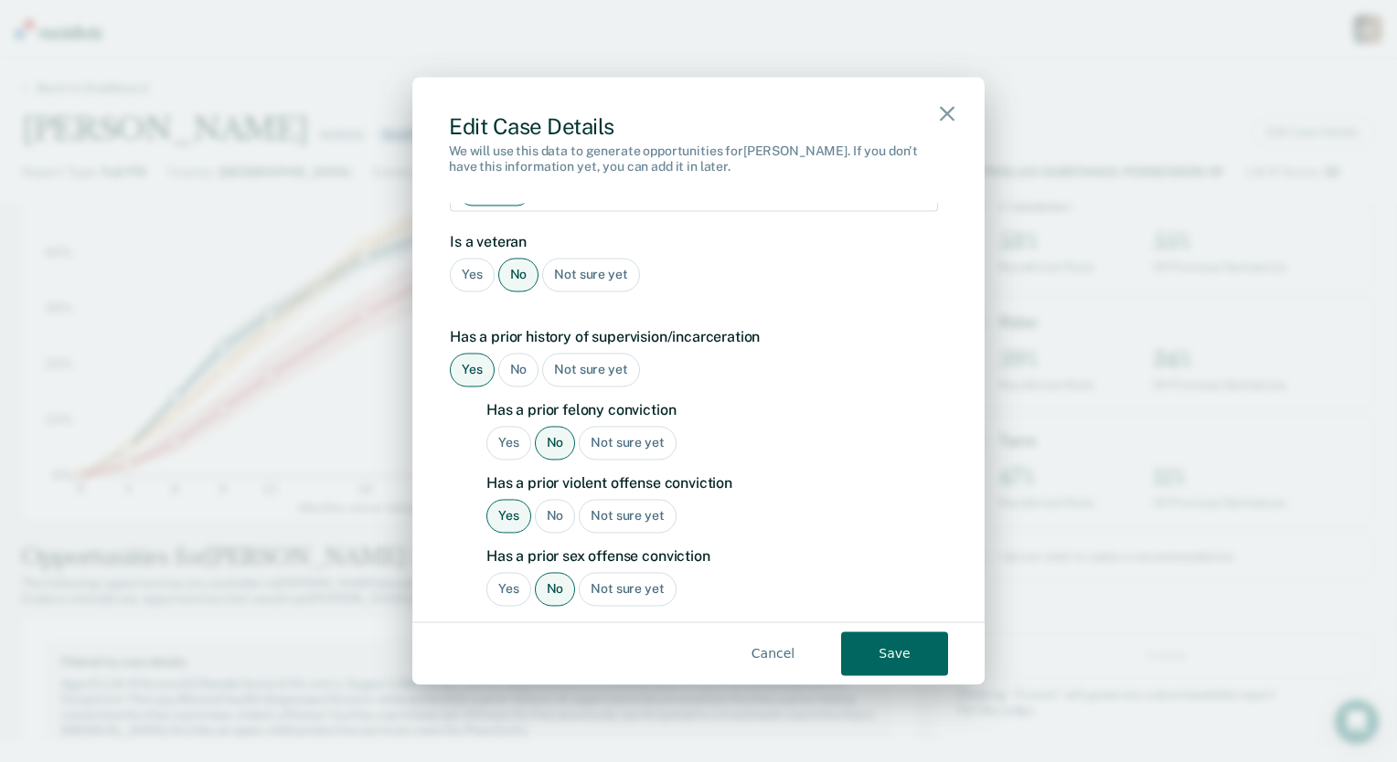
scroll to position [1496, 0]
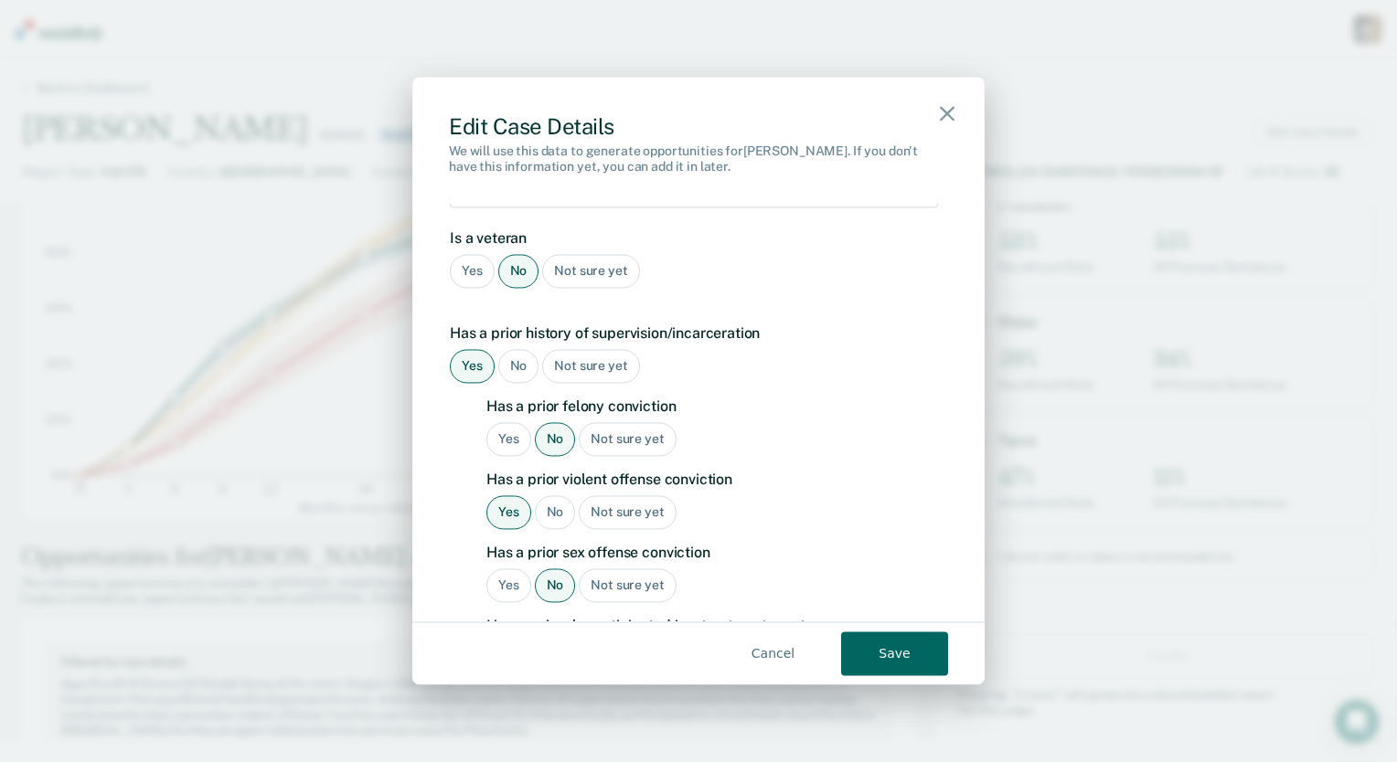
click at [505, 422] on div "Yes" at bounding box center [508, 439] width 45 height 34
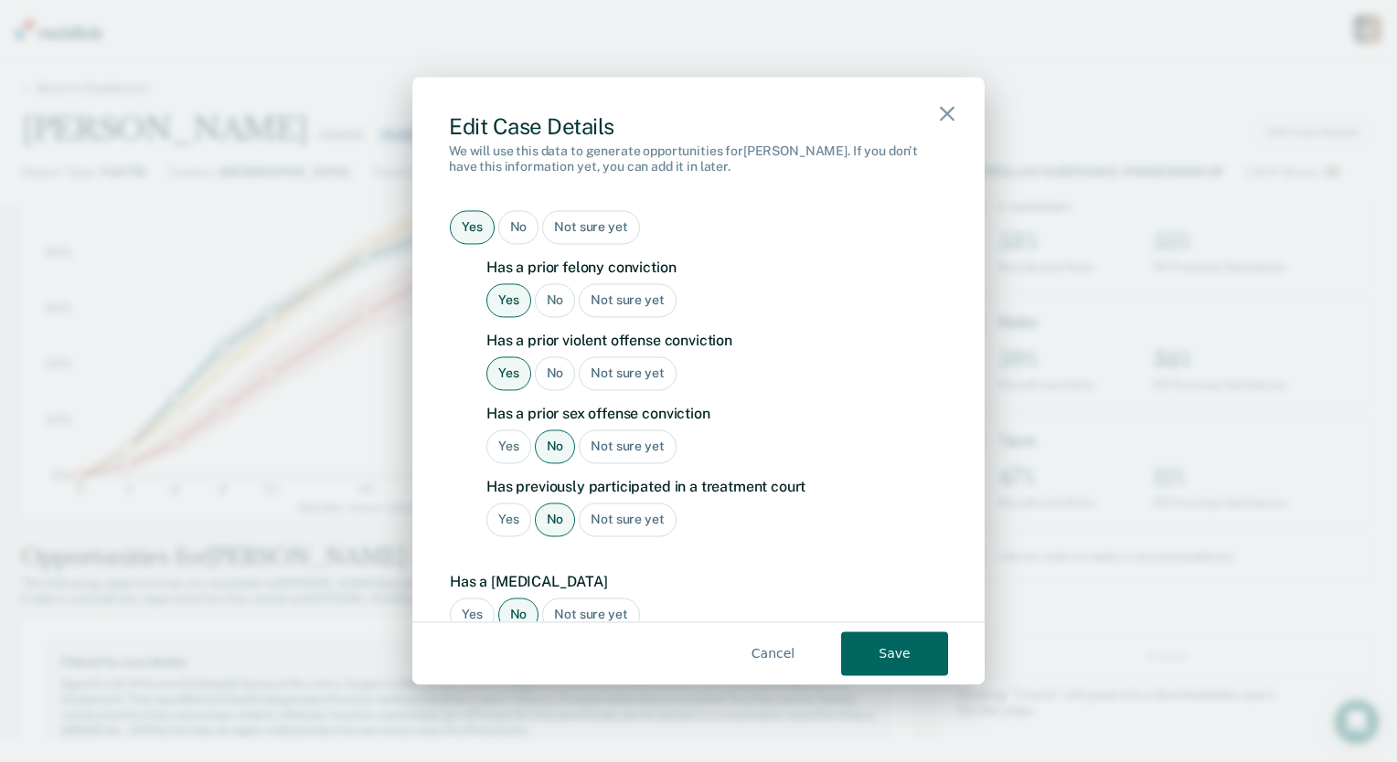
scroll to position [1637, 0]
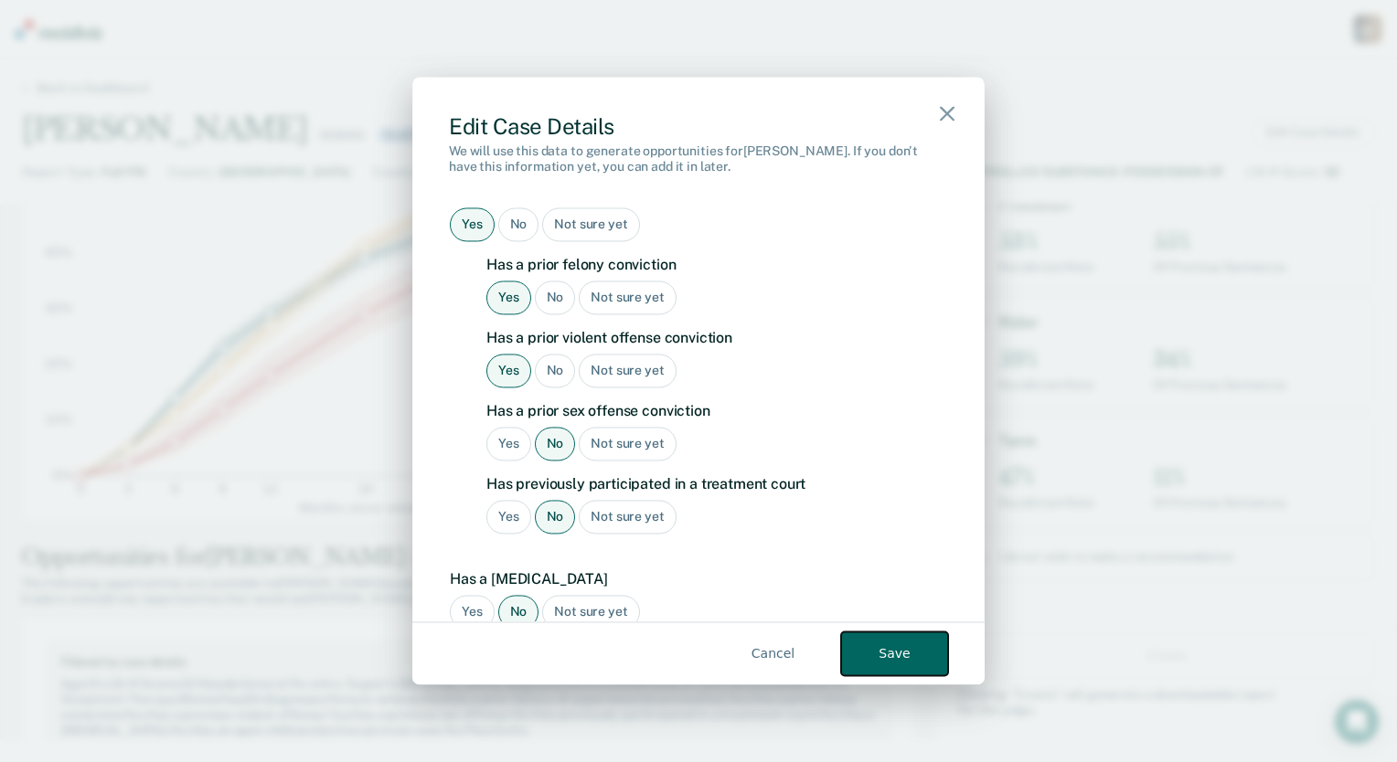
click at [885, 660] on button "Save" at bounding box center [894, 655] width 107 height 44
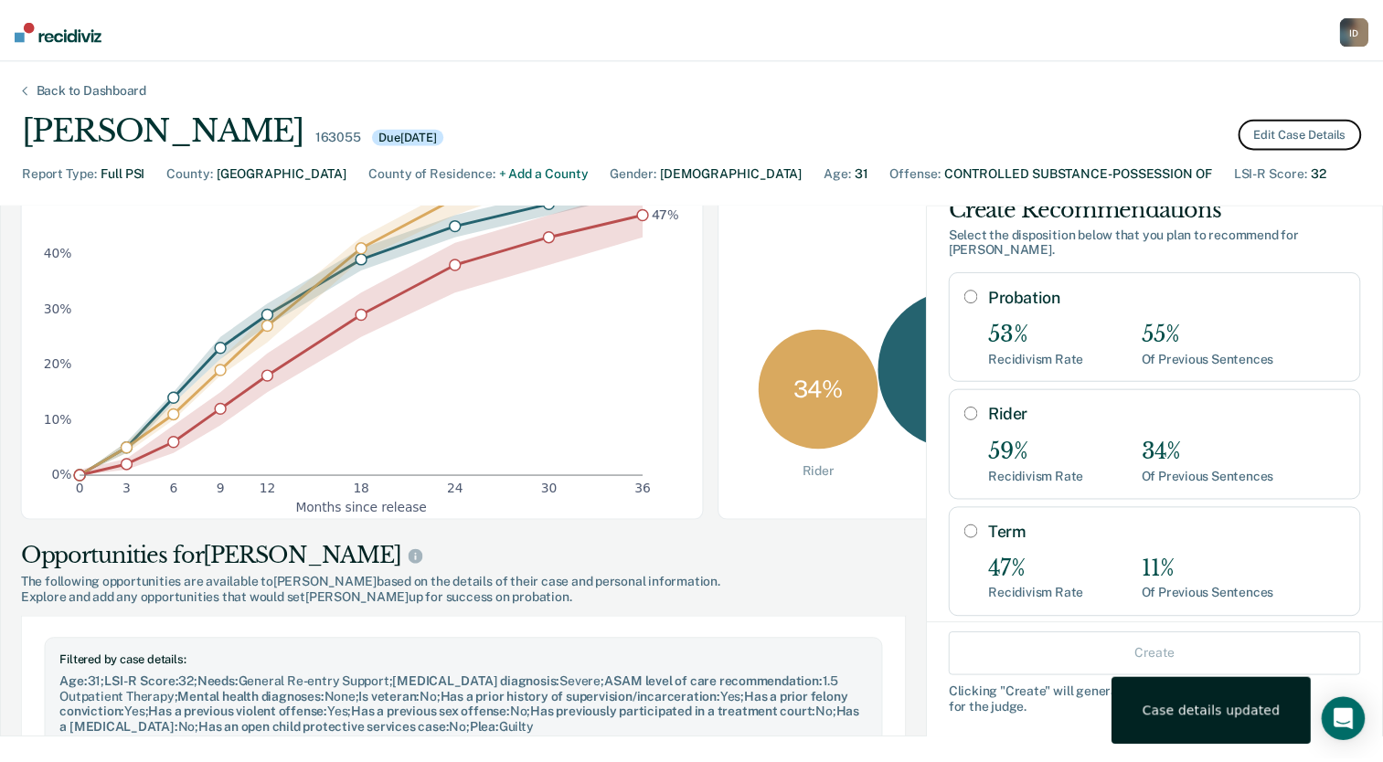
scroll to position [29, 0]
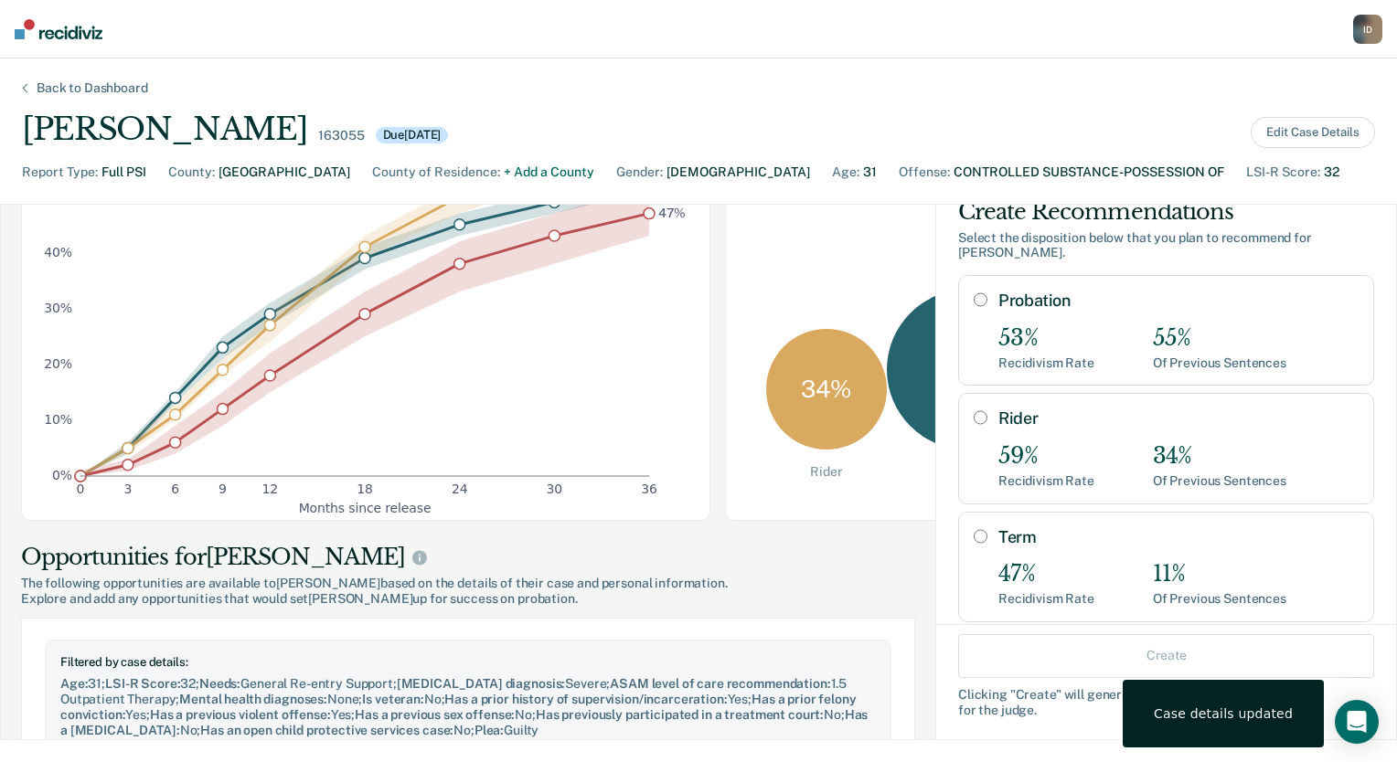
click at [974, 421] on input "Rider" at bounding box center [981, 417] width 14 height 15
radio input "true"
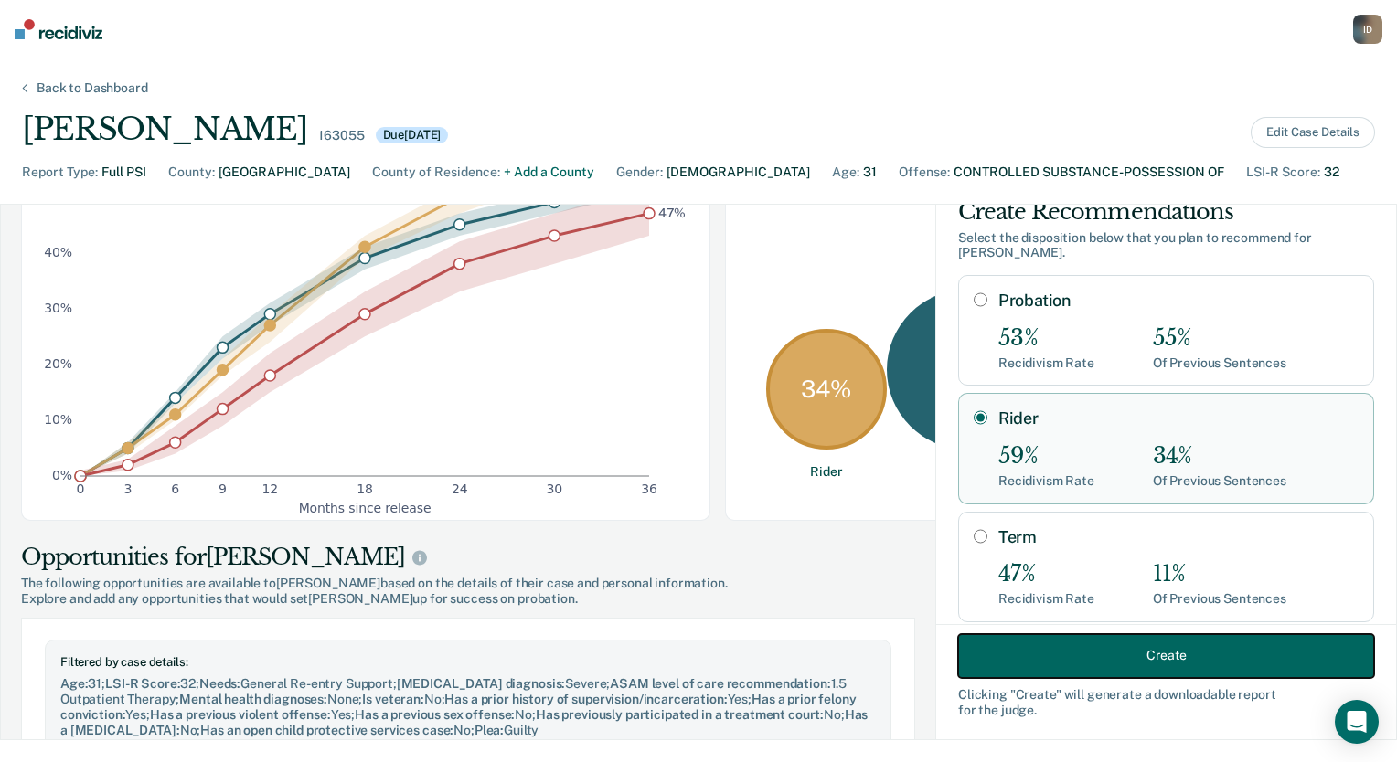
click at [1168, 661] on button "Create" at bounding box center [1166, 656] width 416 height 44
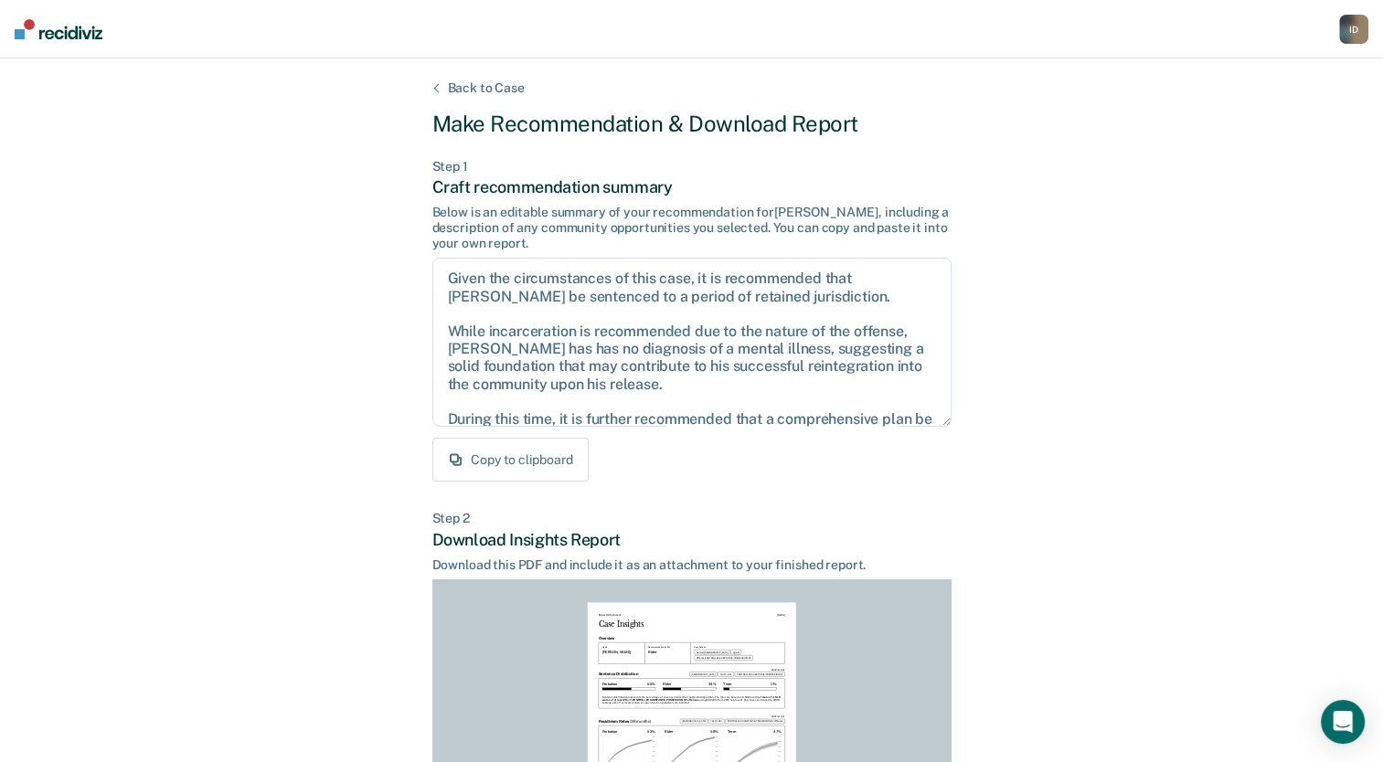
scroll to position [279, 0]
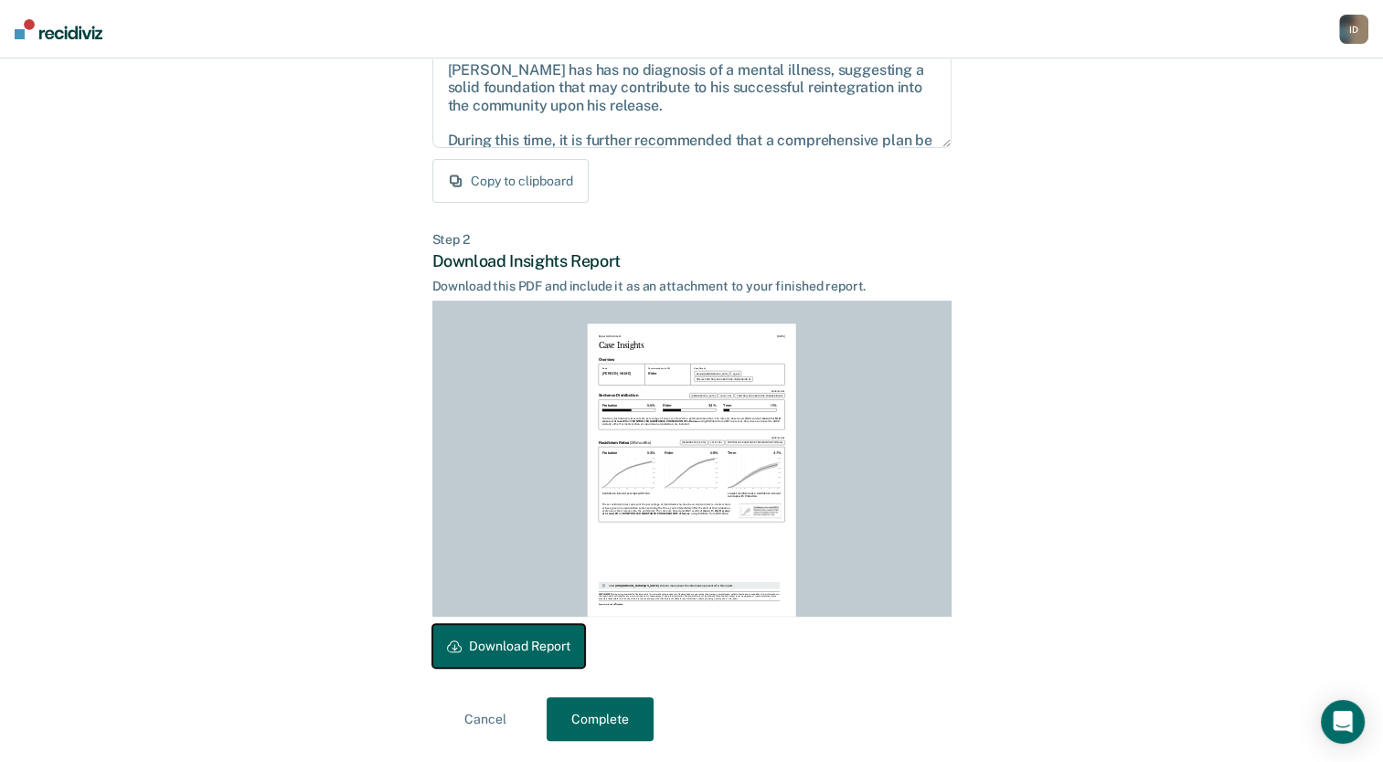
click at [560, 632] on button "Download Report" at bounding box center [508, 646] width 153 height 44
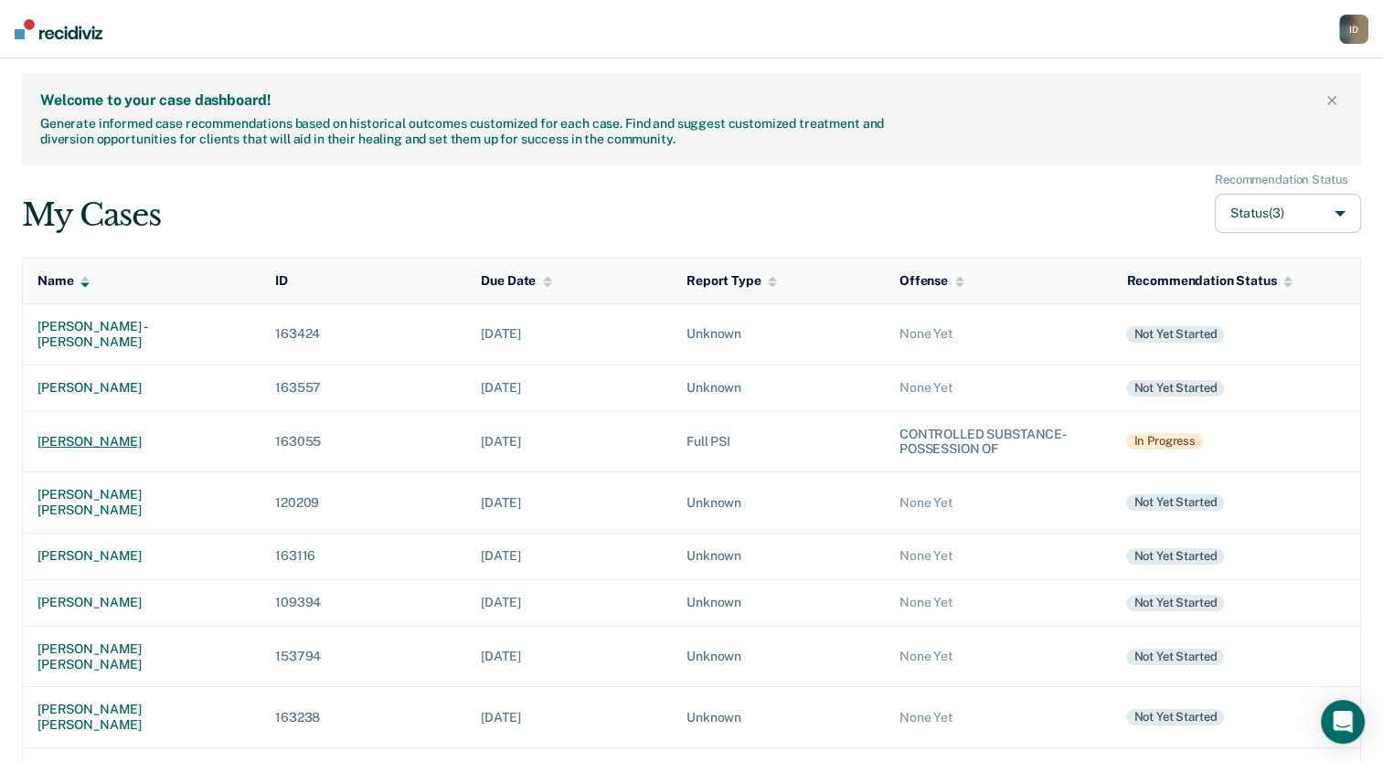
click at [97, 435] on td "[PERSON_NAME]" at bounding box center [142, 441] width 239 height 61
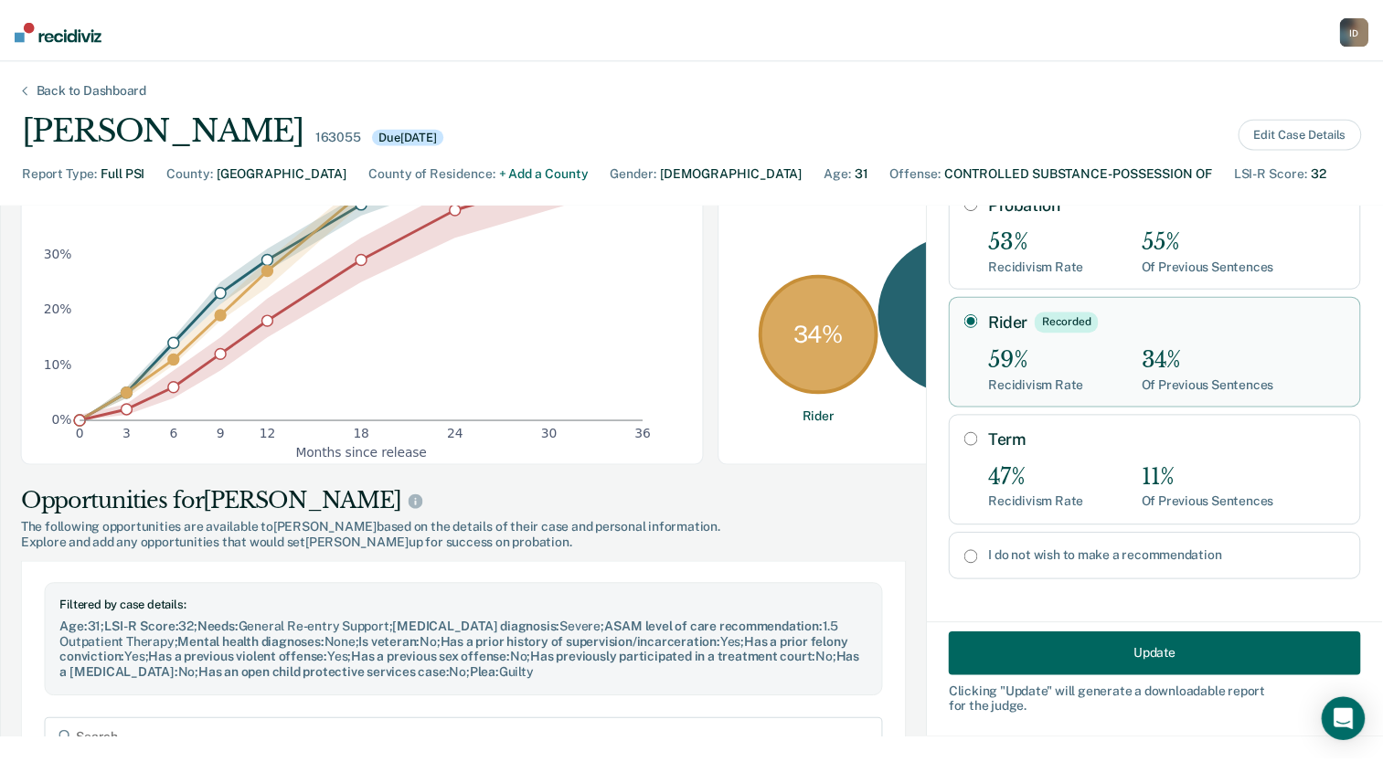
scroll to position [338, 0]
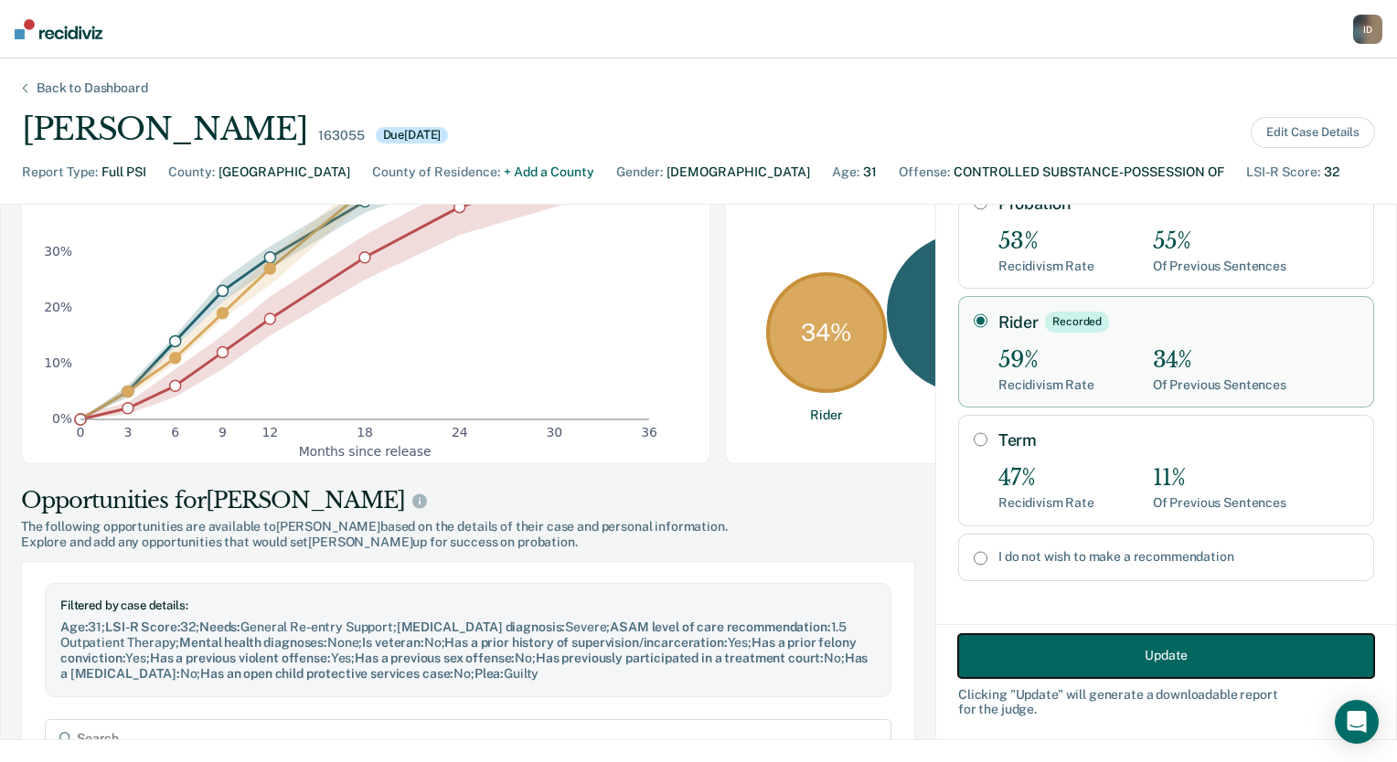
click at [1079, 660] on button "Update" at bounding box center [1166, 656] width 416 height 44
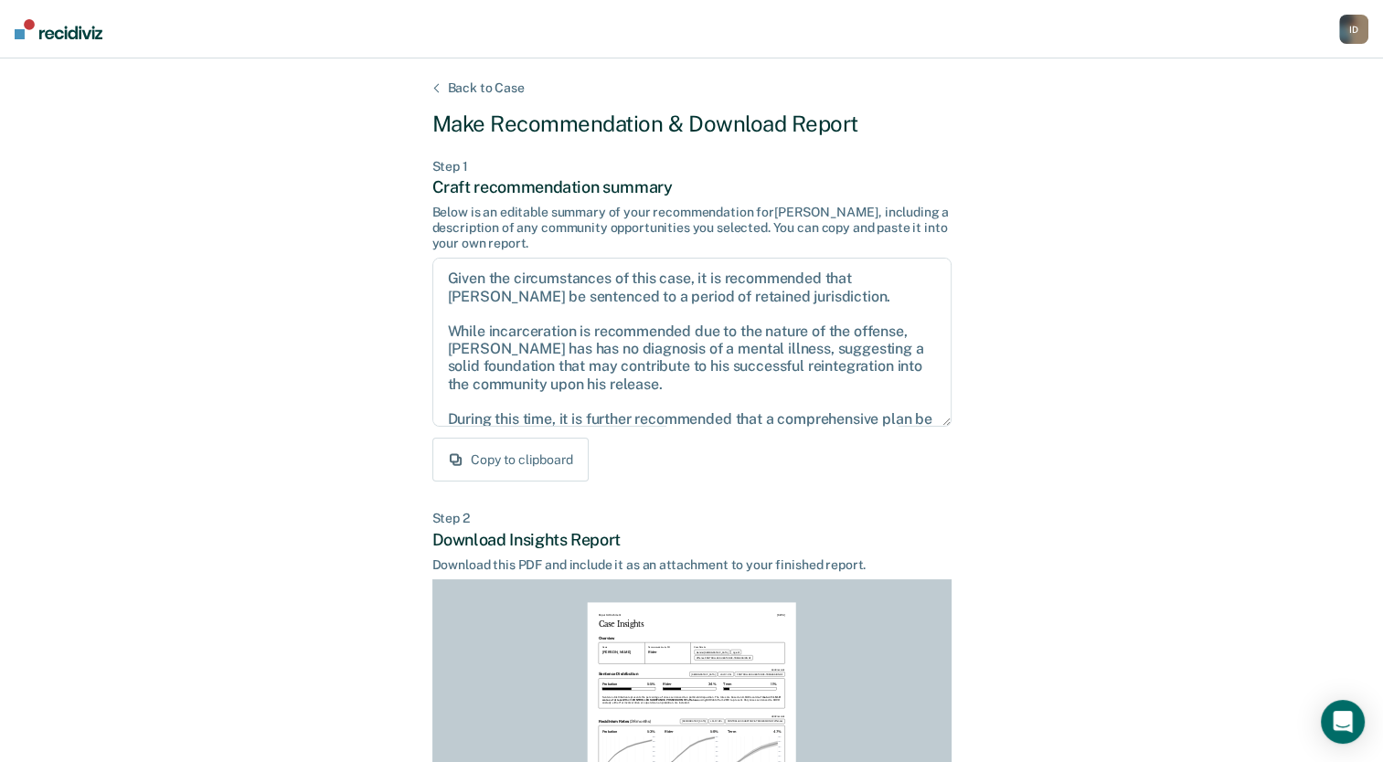
scroll to position [279, 0]
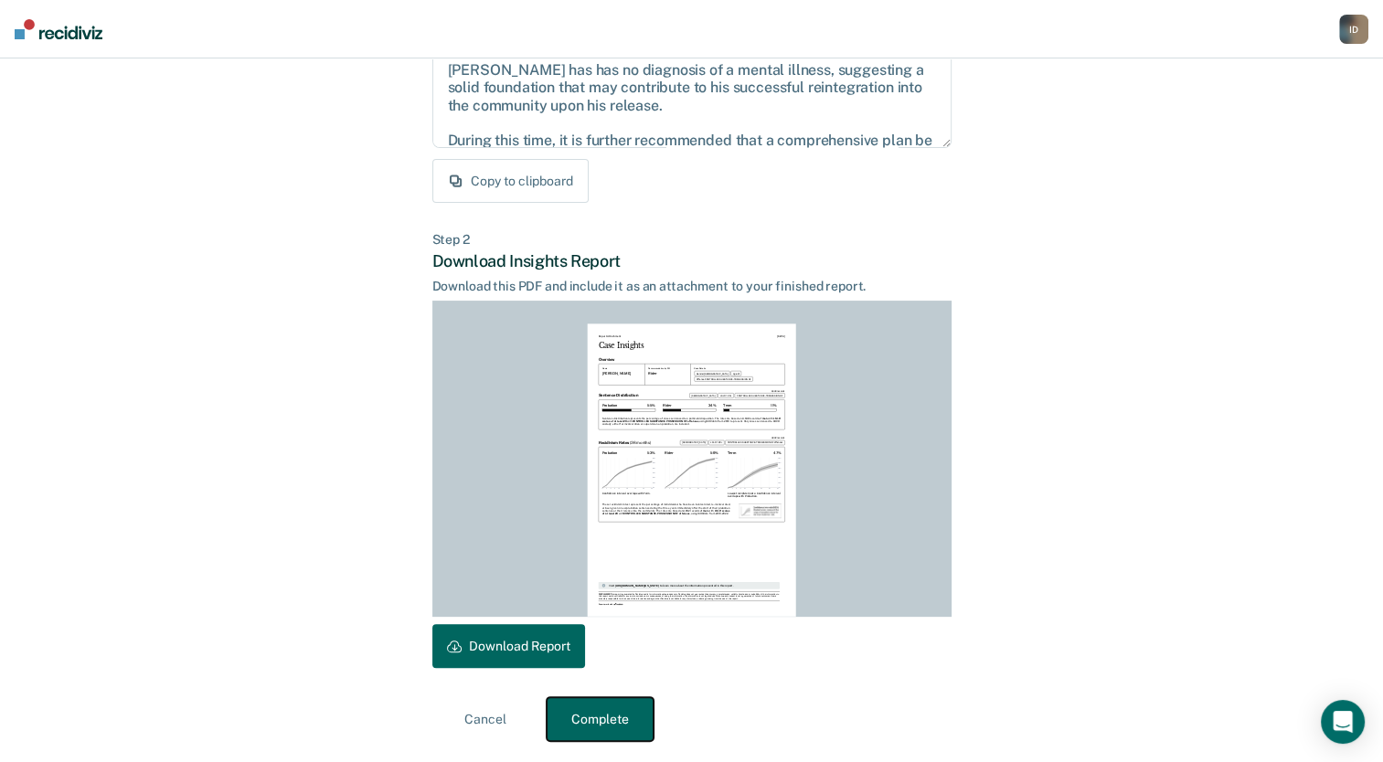
click at [568, 730] on button "Complete" at bounding box center [600, 720] width 107 height 44
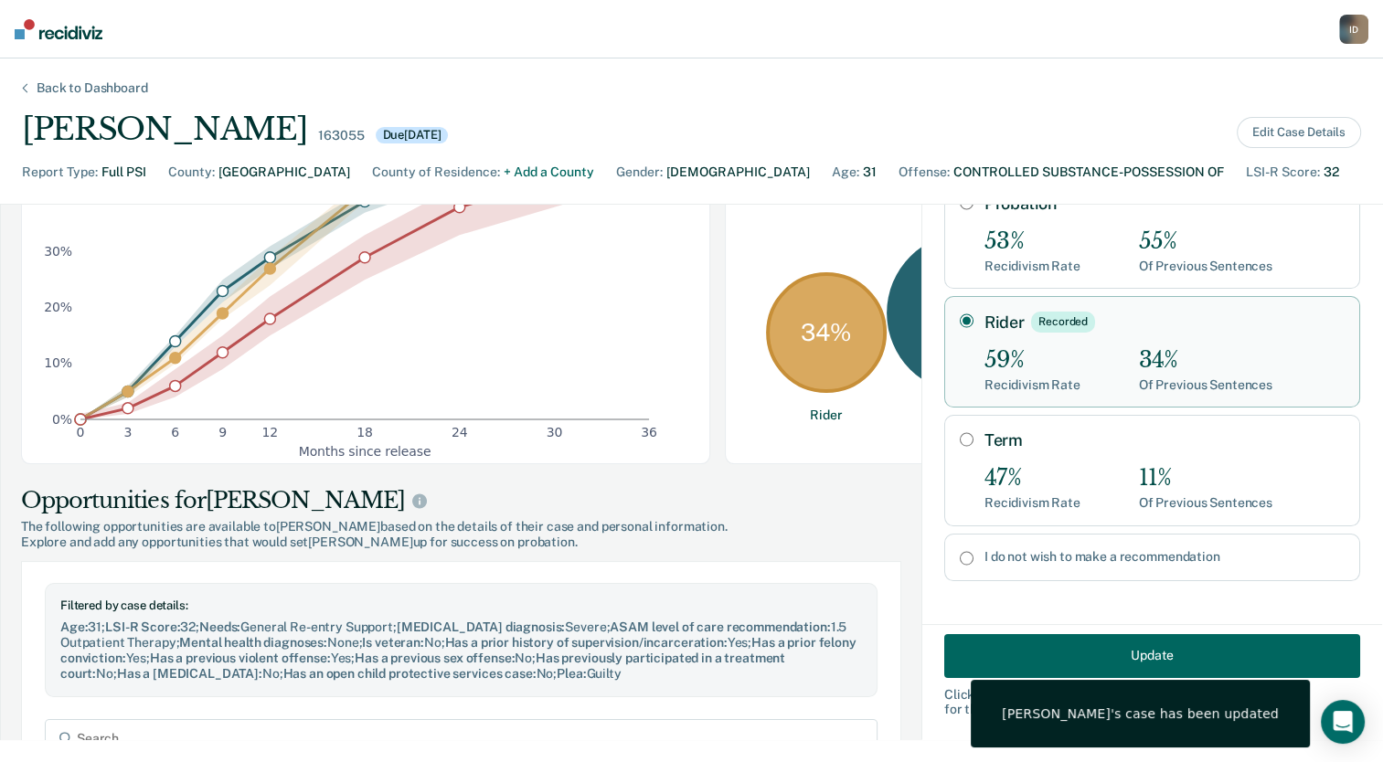
scroll to position [0, 0]
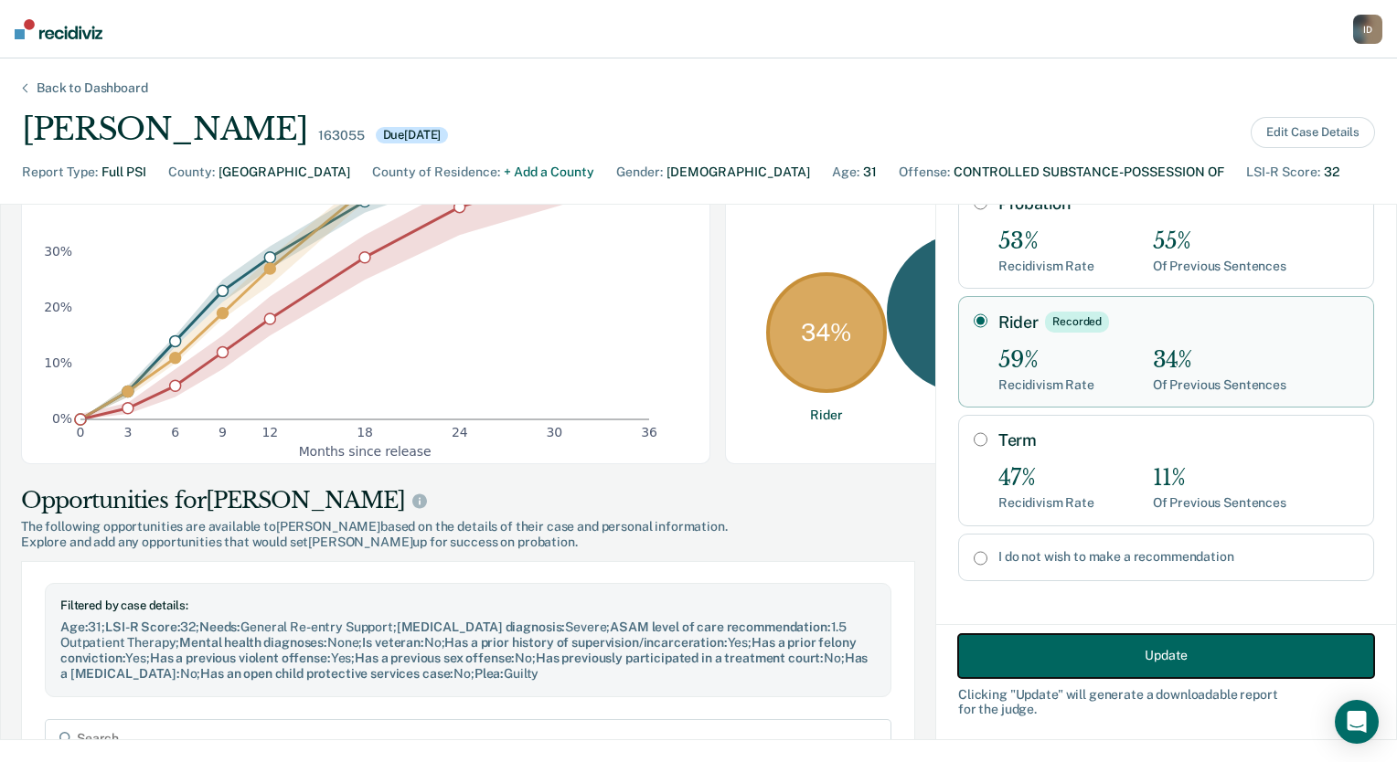
click at [1051, 653] on button "Update" at bounding box center [1166, 656] width 416 height 44
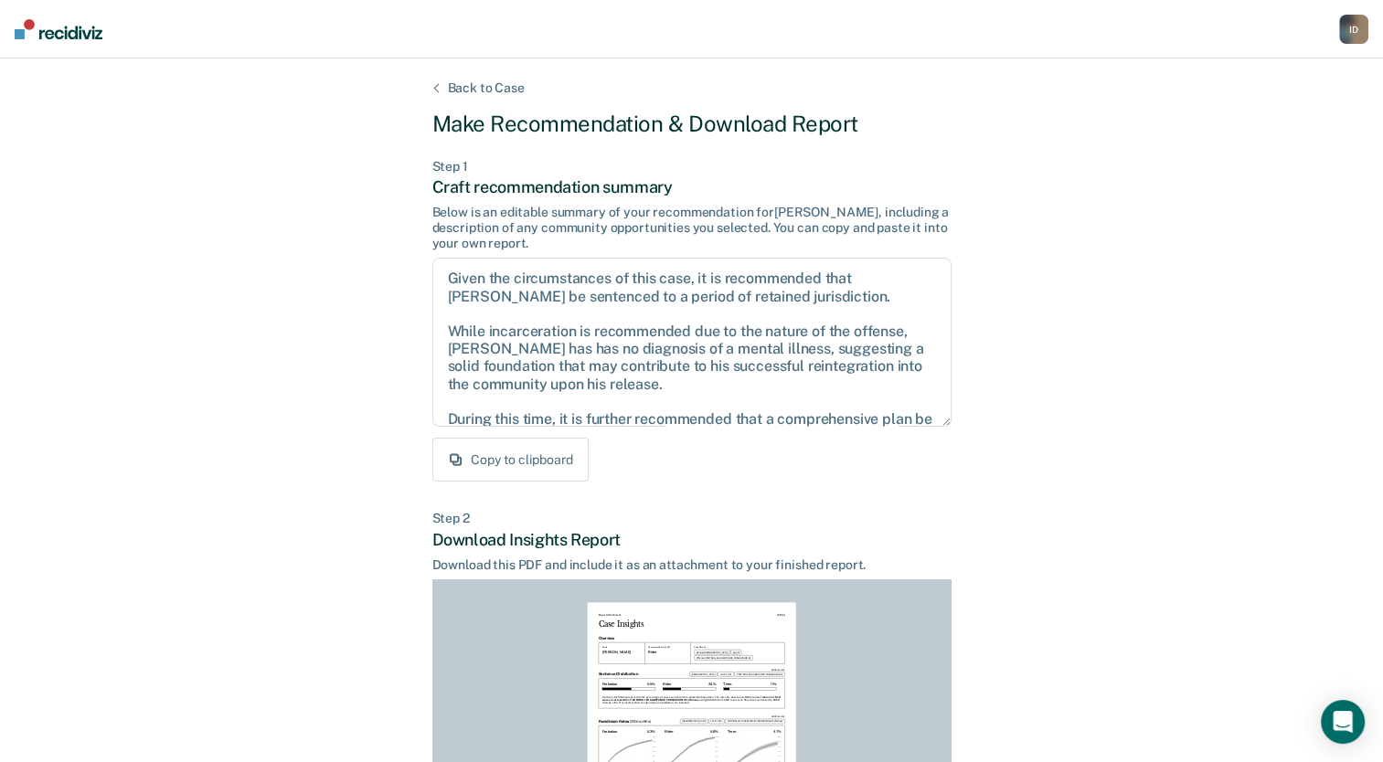
scroll to position [279, 0]
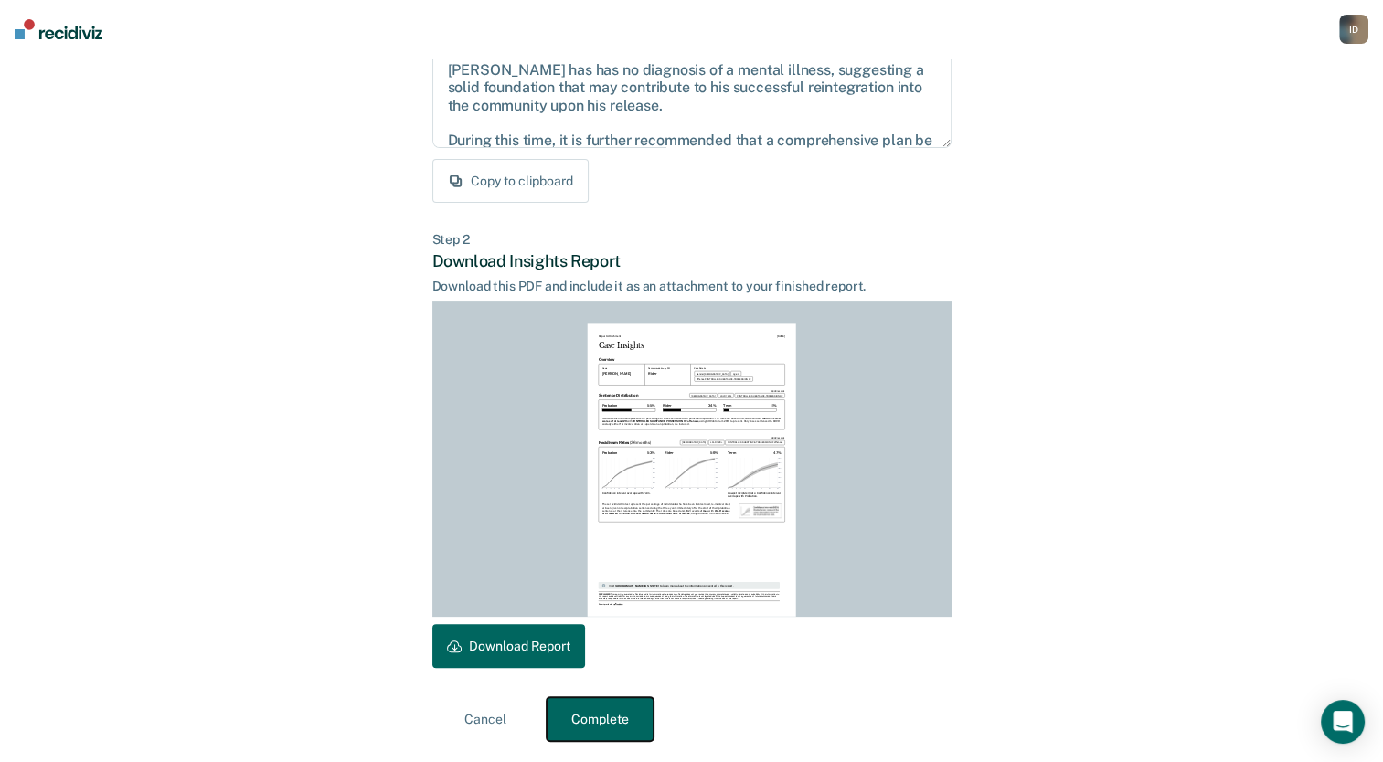
click at [586, 712] on button "Complete" at bounding box center [600, 720] width 107 height 44
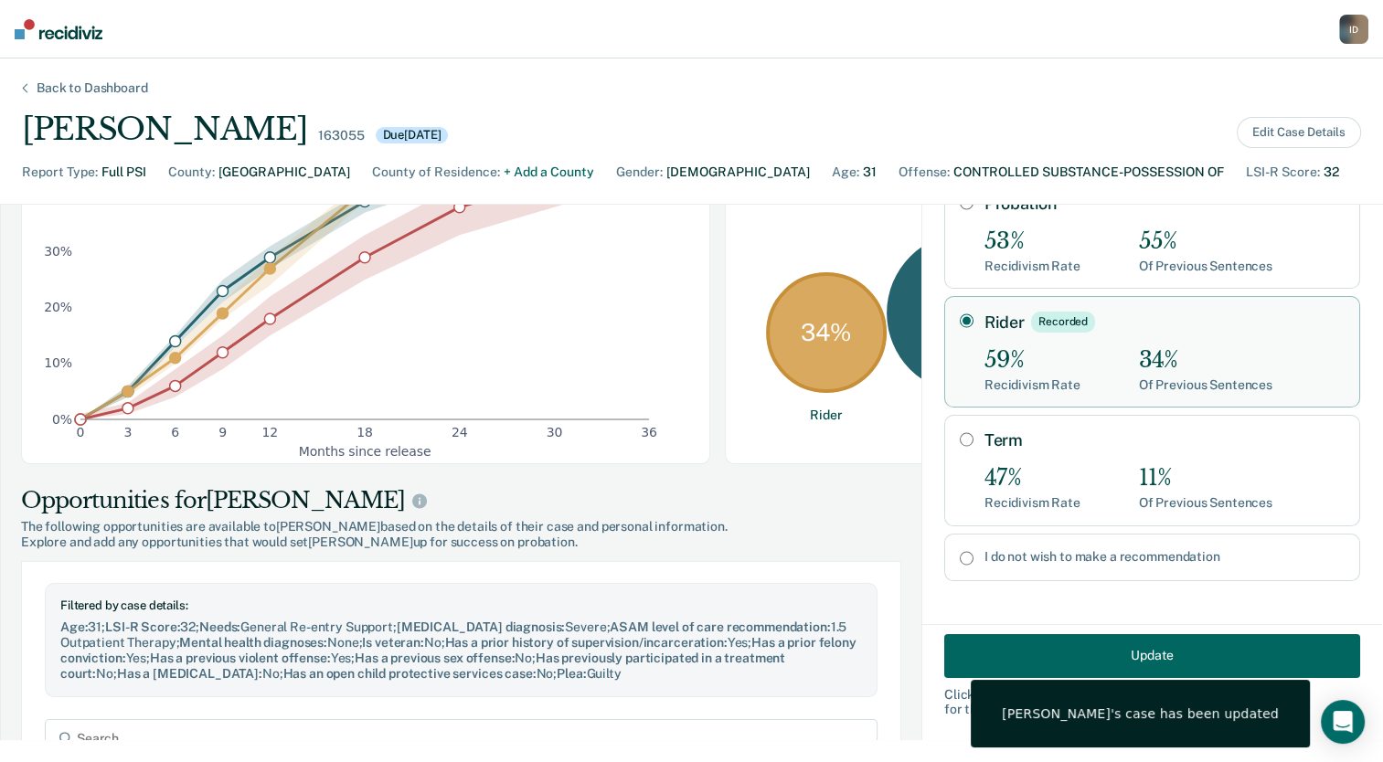
scroll to position [0, 0]
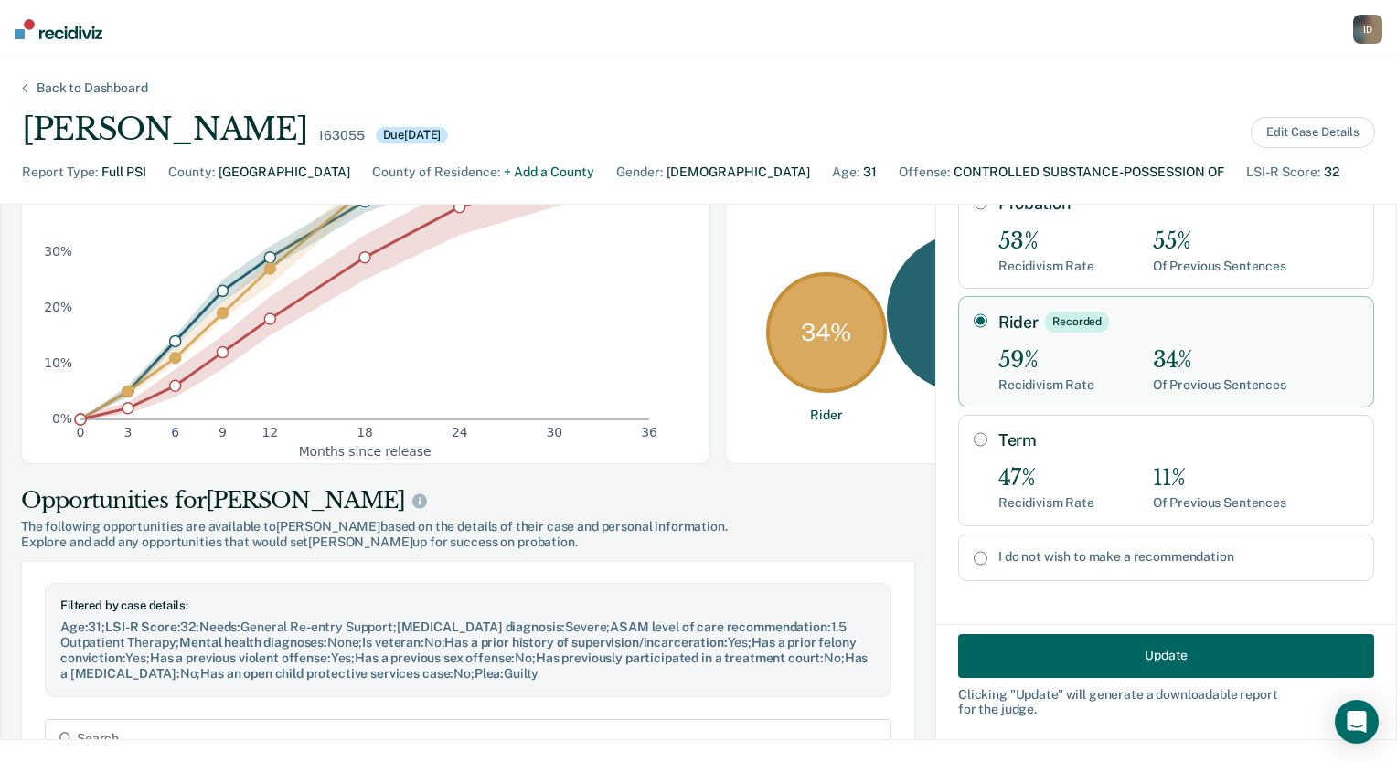
click at [112, 89] on div "Back to Dashboard" at bounding box center [92, 88] width 155 height 16
